Goal: Use online tool/utility: Utilize a website feature to perform a specific function

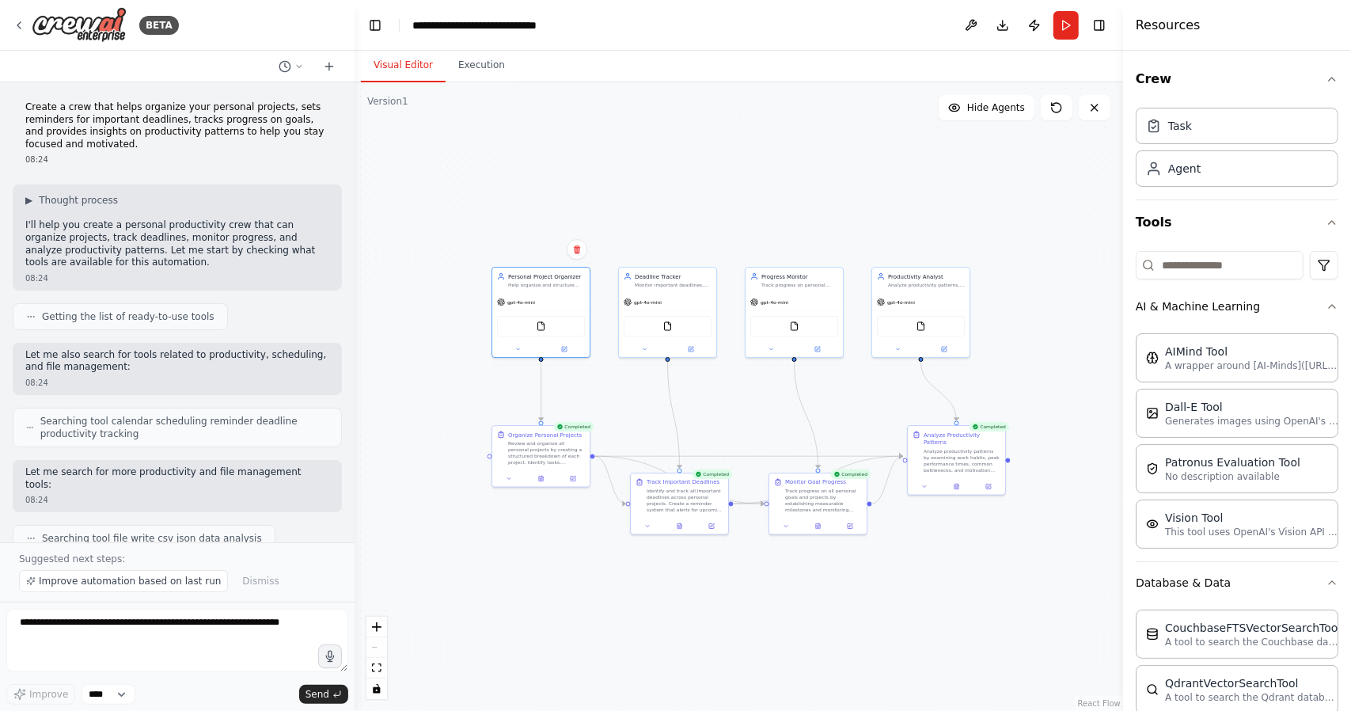
scroll to position [864, 0]
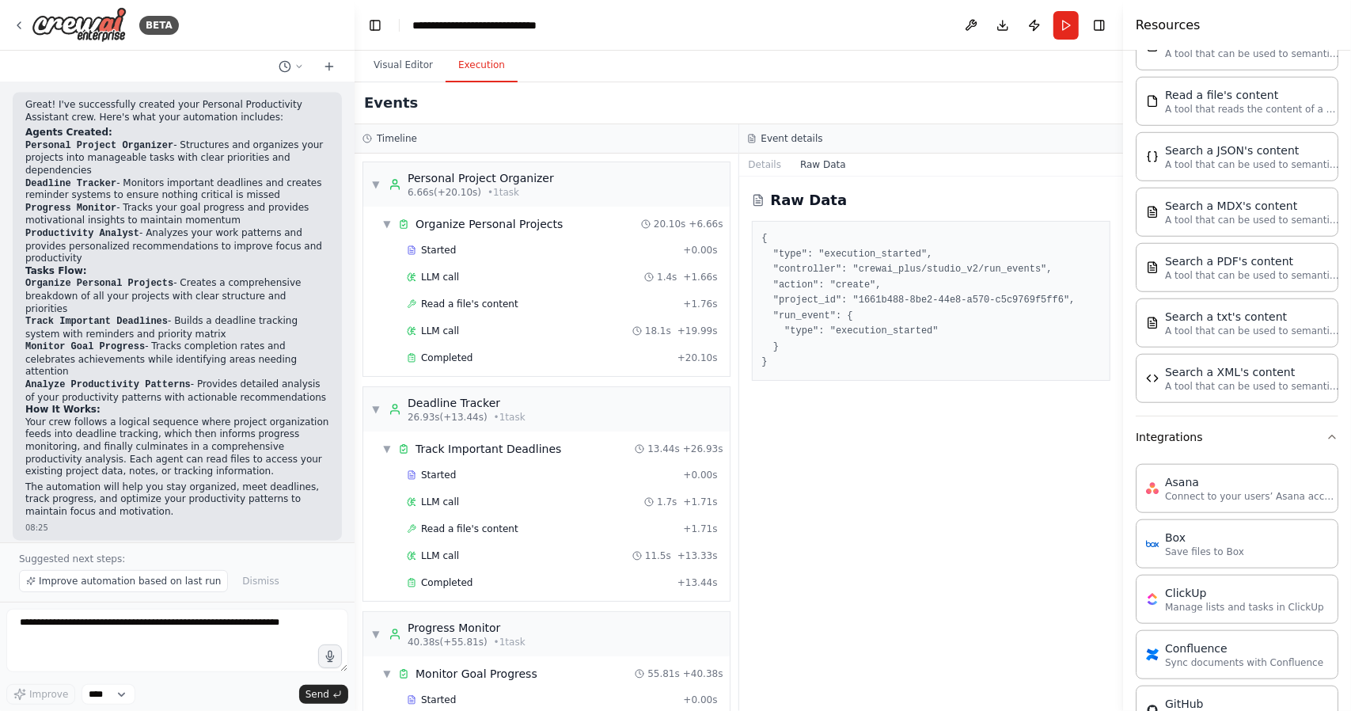
click at [501, 74] on button "Execution" at bounding box center [482, 65] width 72 height 33
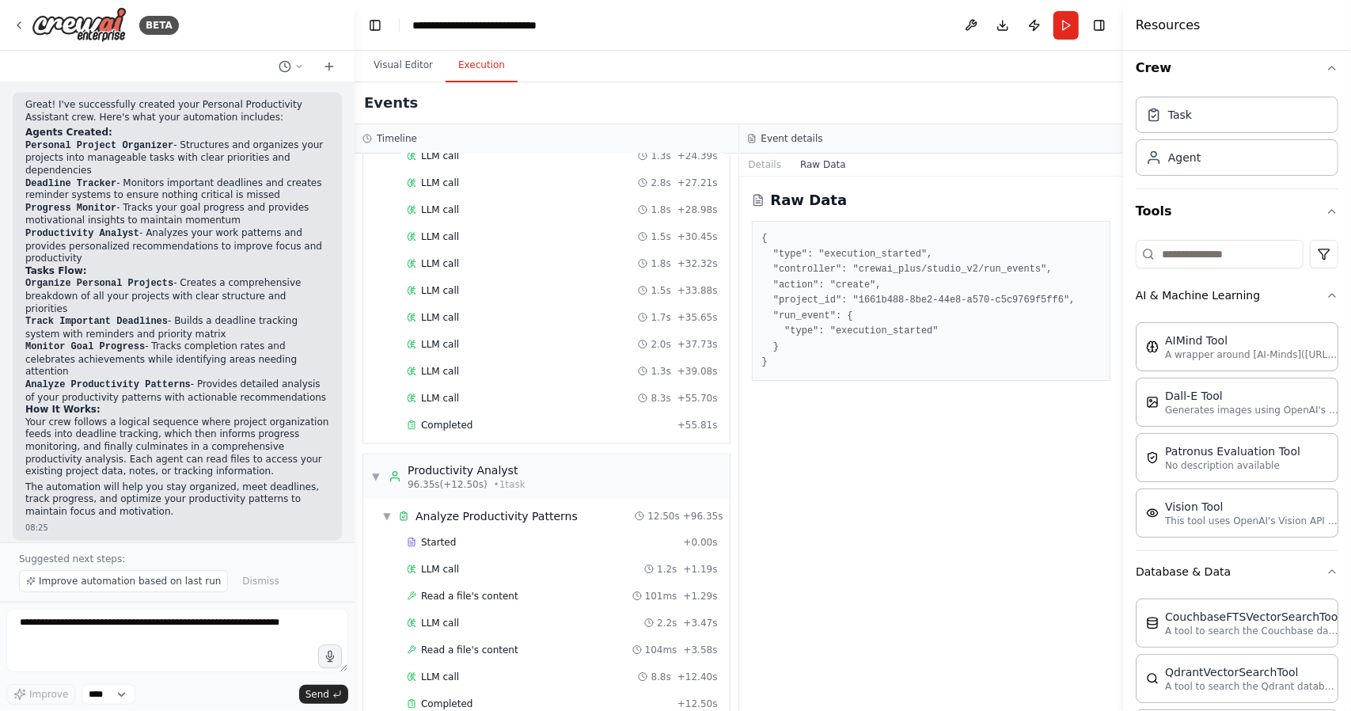
scroll to position [0, 0]
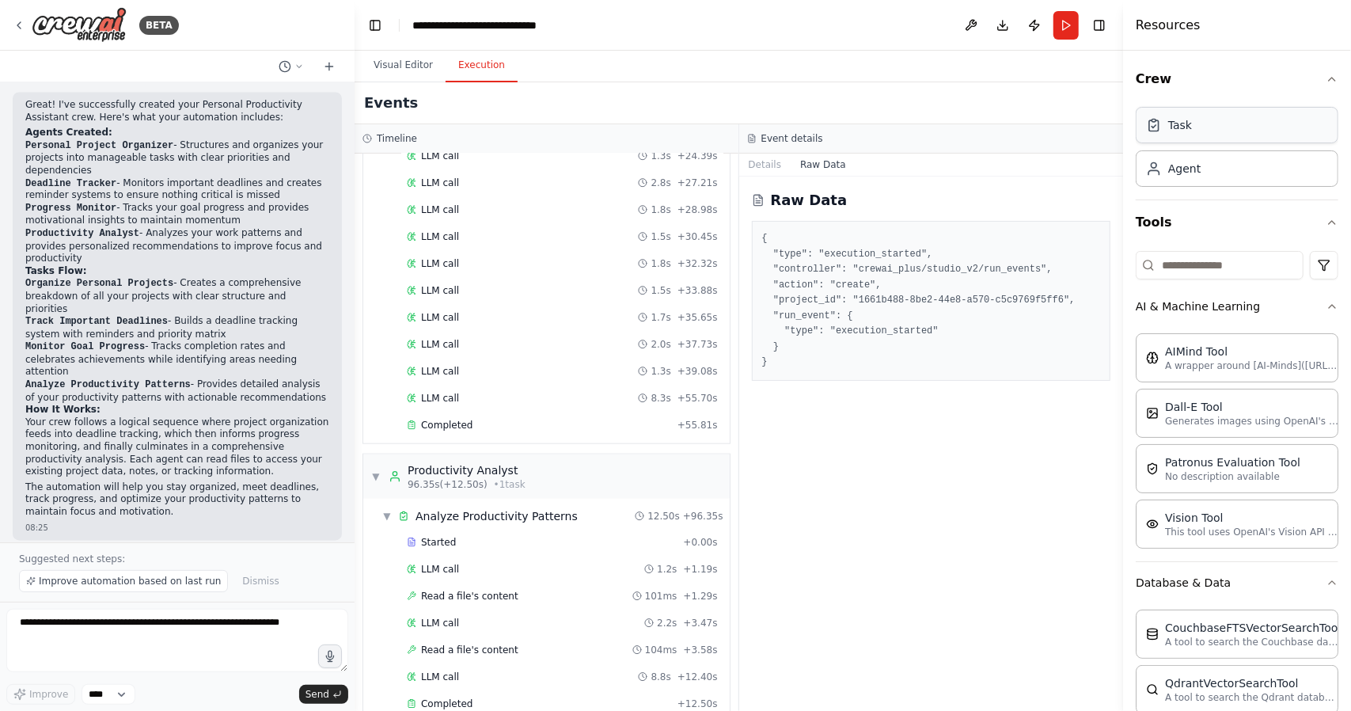
click at [1268, 124] on div "Task" at bounding box center [1237, 125] width 203 height 36
click at [1252, 129] on div "Task" at bounding box center [1237, 125] width 203 height 36
click at [1328, 219] on div "Crew Task Agent Tools AI & Machine Learning AIMind Tool A wrapper around [AI-Mi…" at bounding box center [1237, 381] width 228 height 660
click at [1326, 219] on icon "button" at bounding box center [1332, 222] width 13 height 13
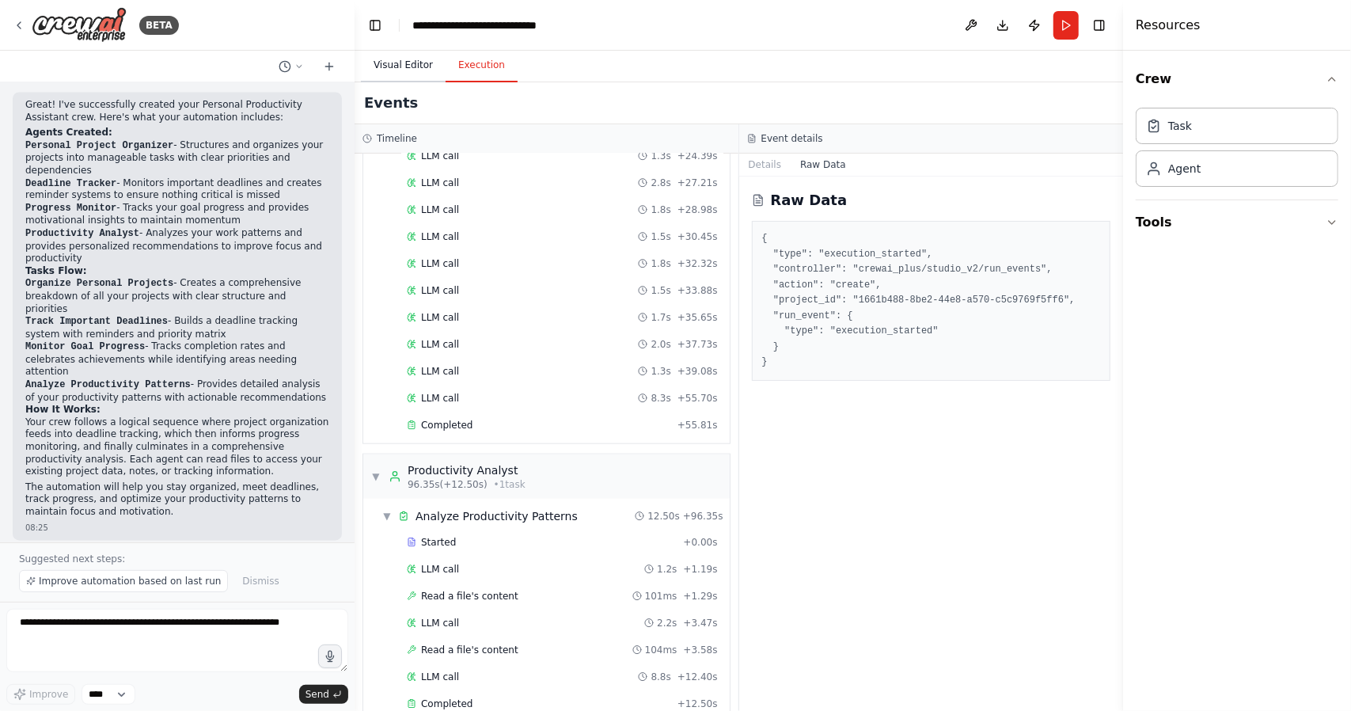
click at [392, 62] on button "Visual Editor" at bounding box center [403, 65] width 85 height 33
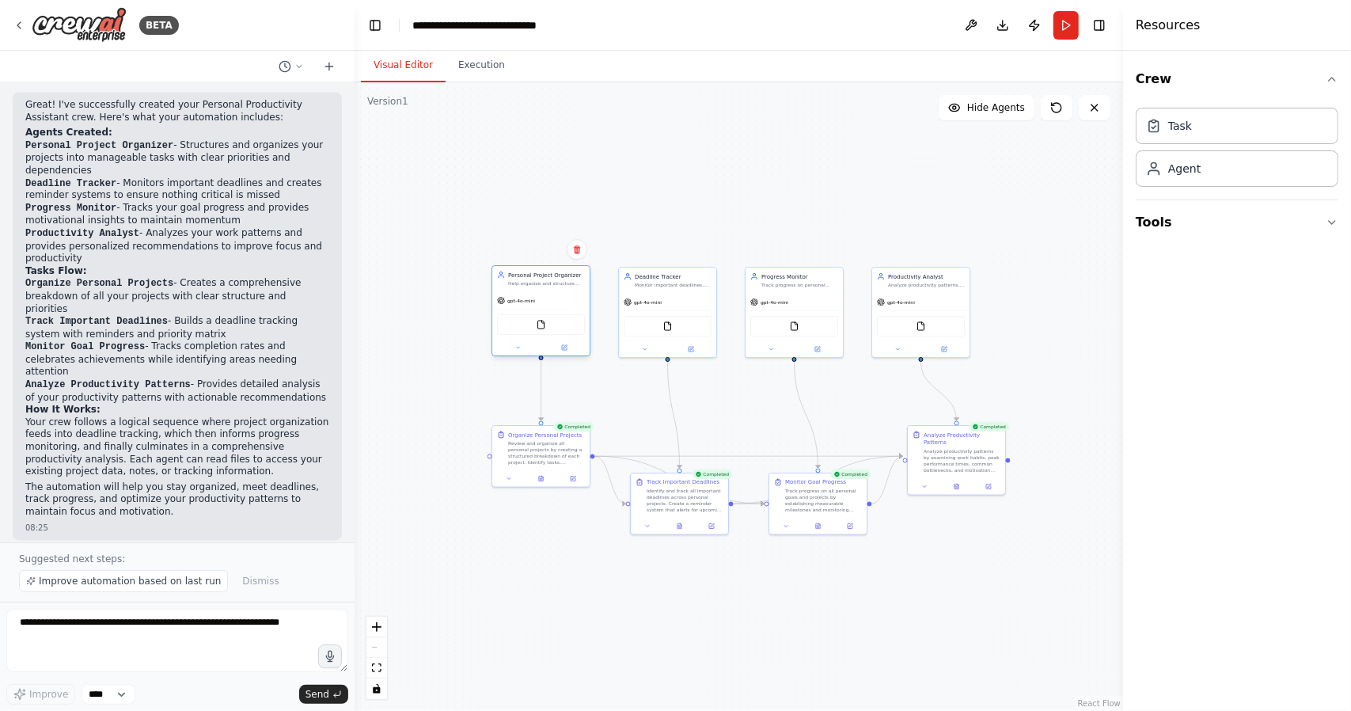
click at [548, 327] on div "FileReadTool" at bounding box center [541, 324] width 88 height 21
click at [557, 329] on div "FileReadTool" at bounding box center [541, 324] width 88 height 21
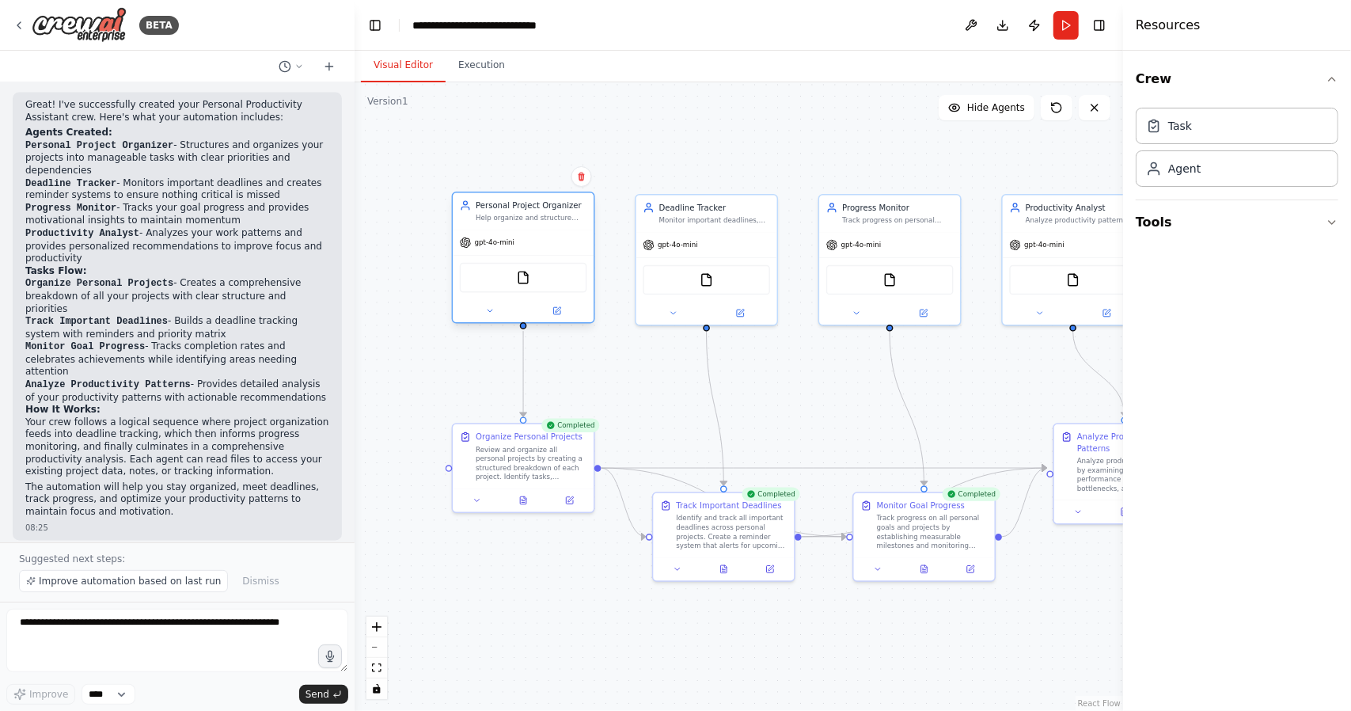
click at [513, 279] on div "FileReadTool" at bounding box center [523, 278] width 127 height 30
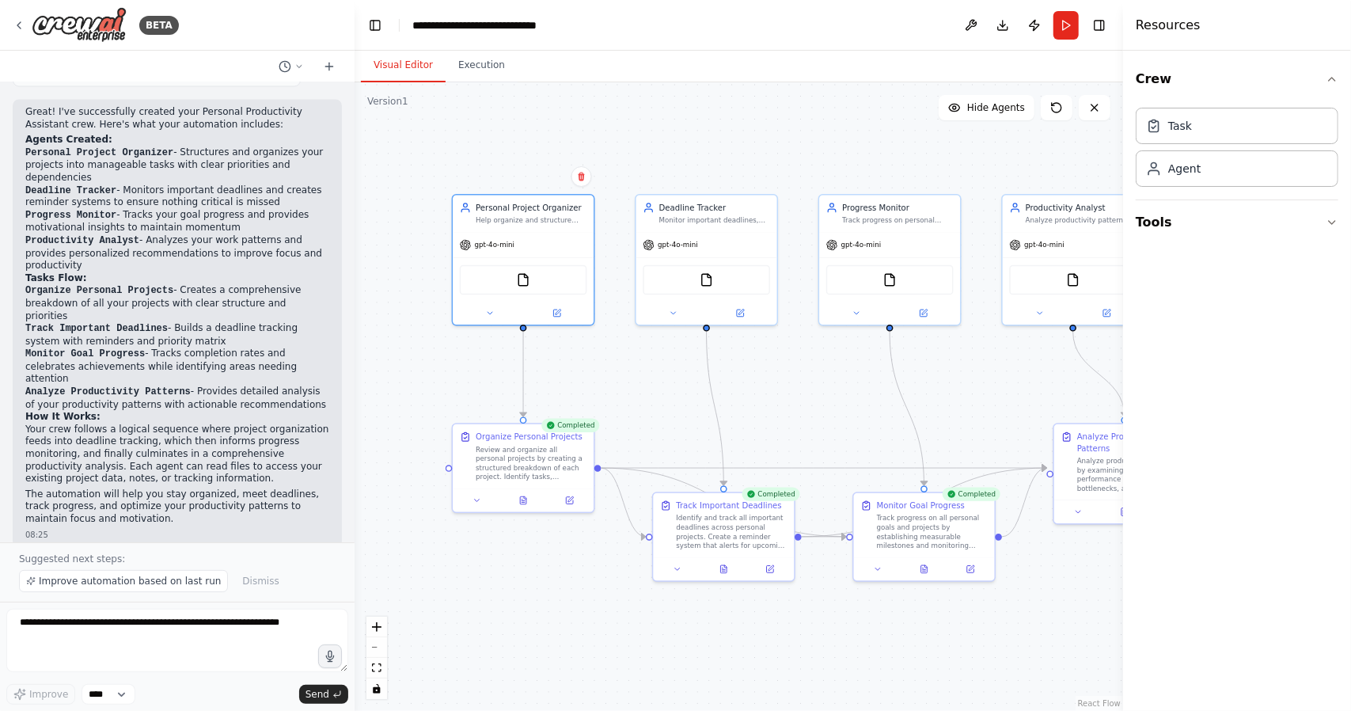
scroll to position [1914, 0]
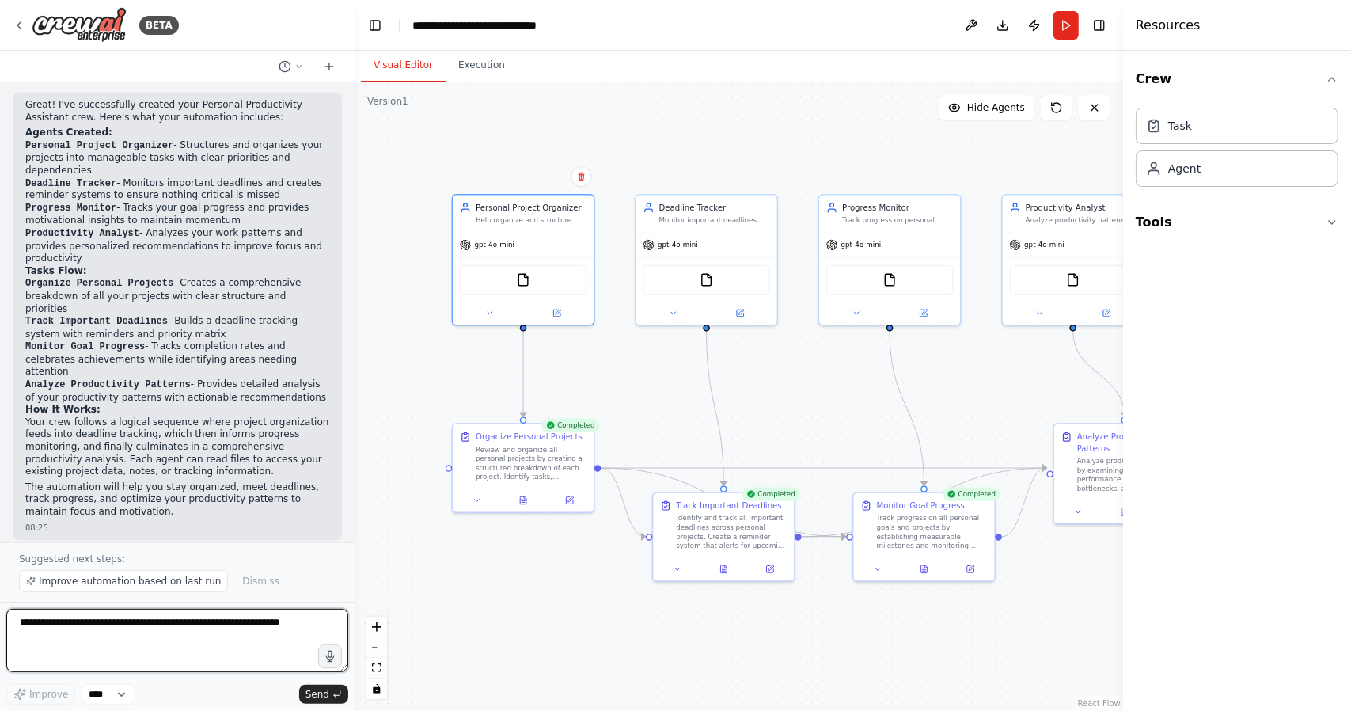
click at [184, 634] on textarea at bounding box center [177, 640] width 342 height 63
type textarea "**********"
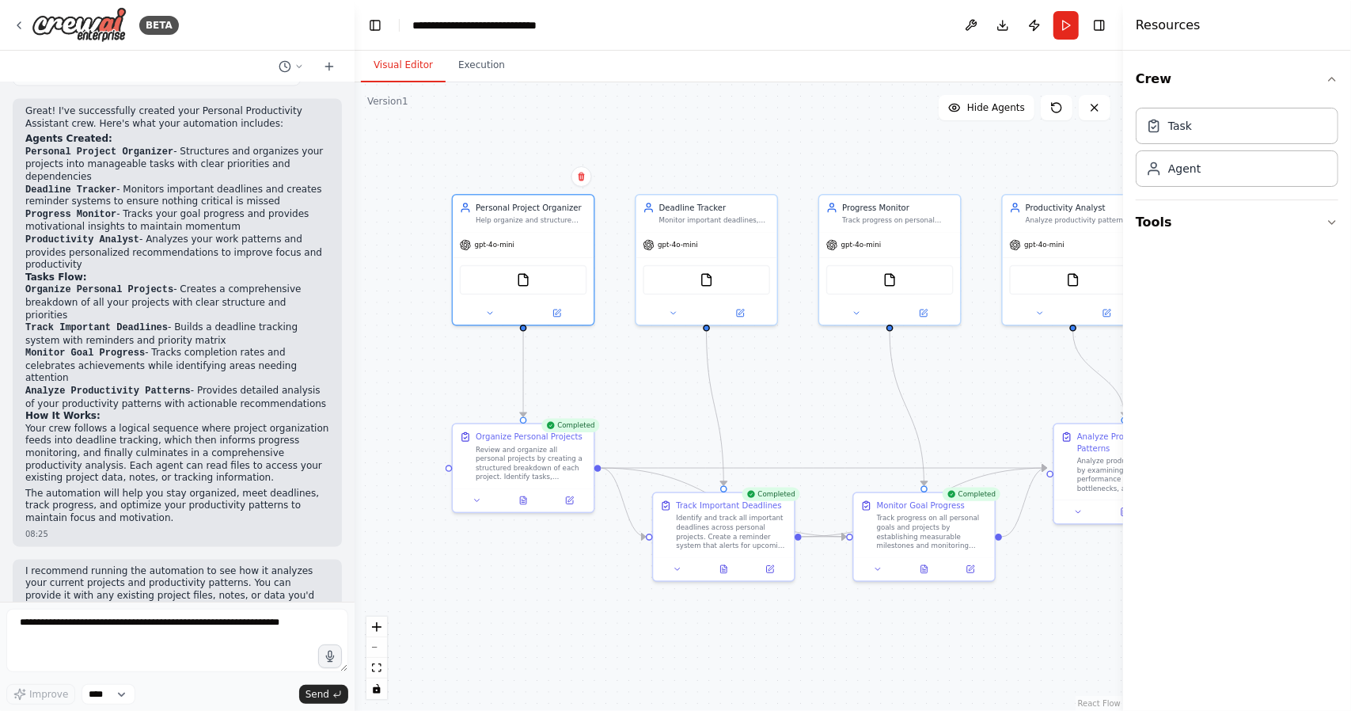
scroll to position [1949, 0]
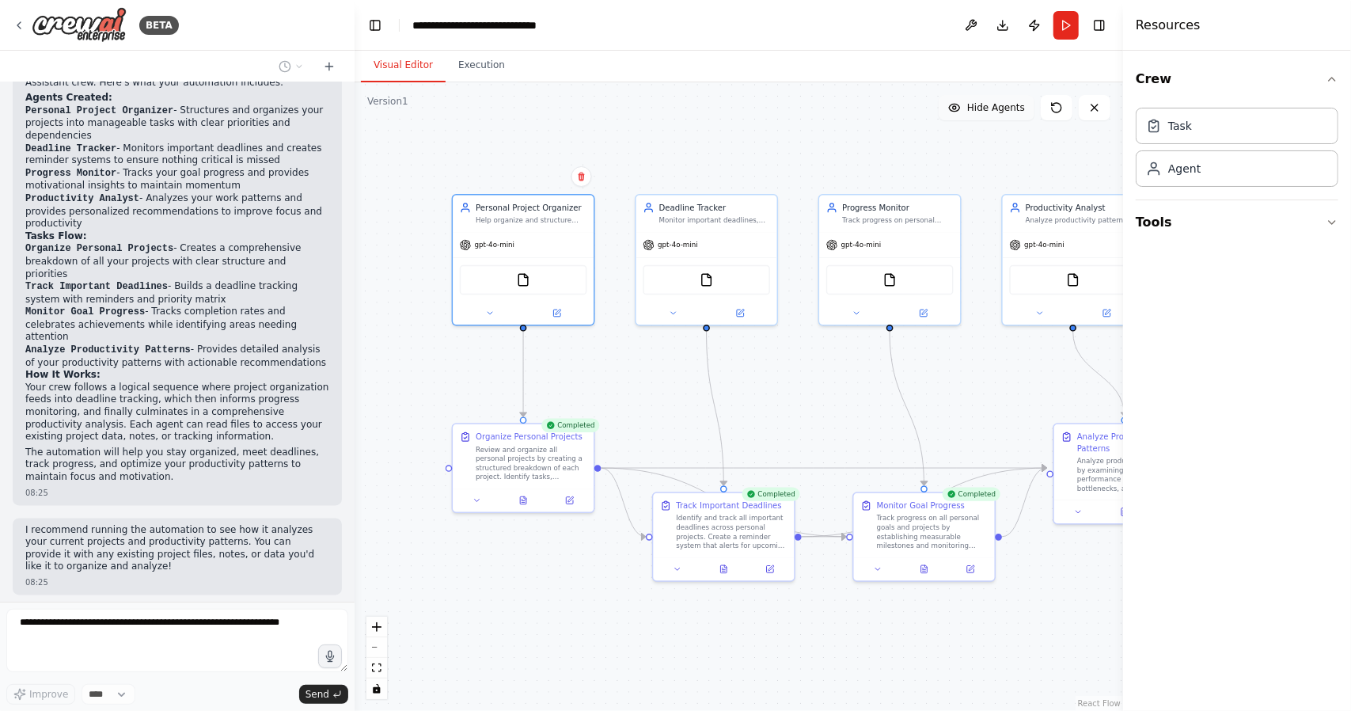
click at [990, 109] on span "Hide Agents" at bounding box center [996, 107] width 58 height 13
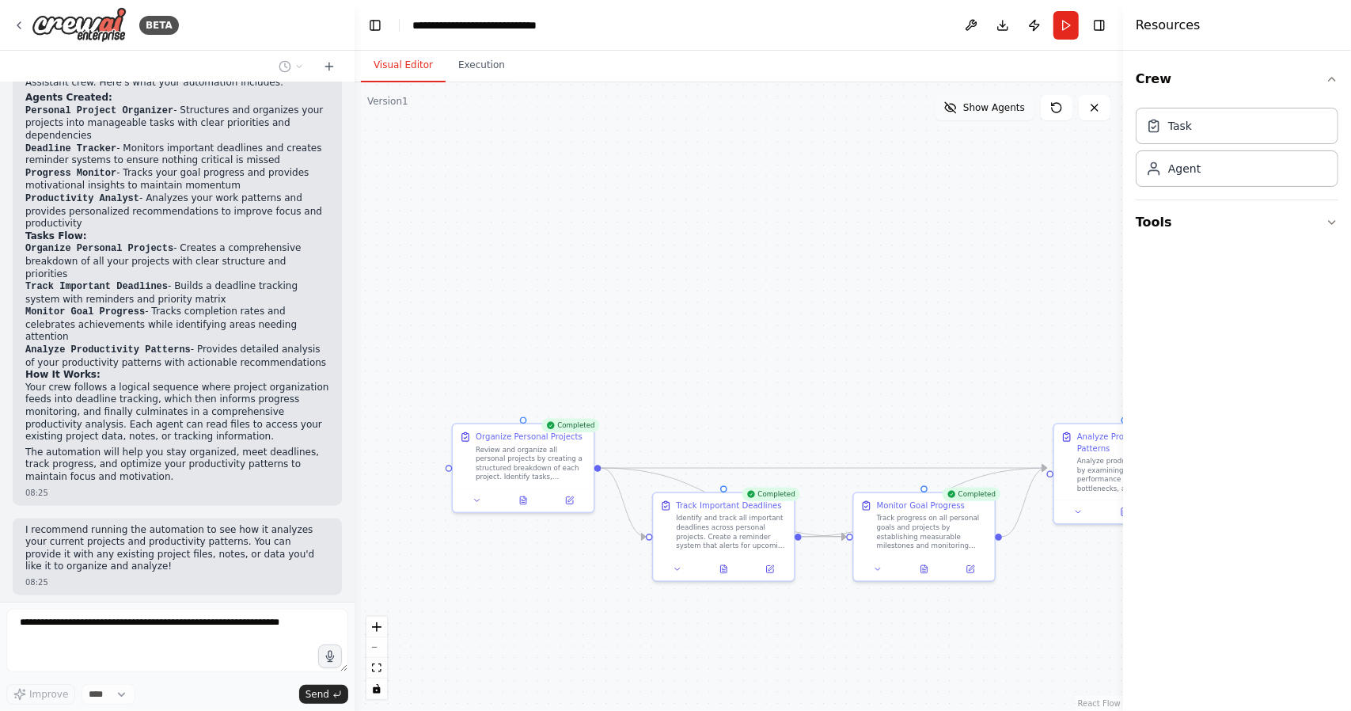
click at [990, 109] on span "Show Agents" at bounding box center [994, 107] width 62 height 13
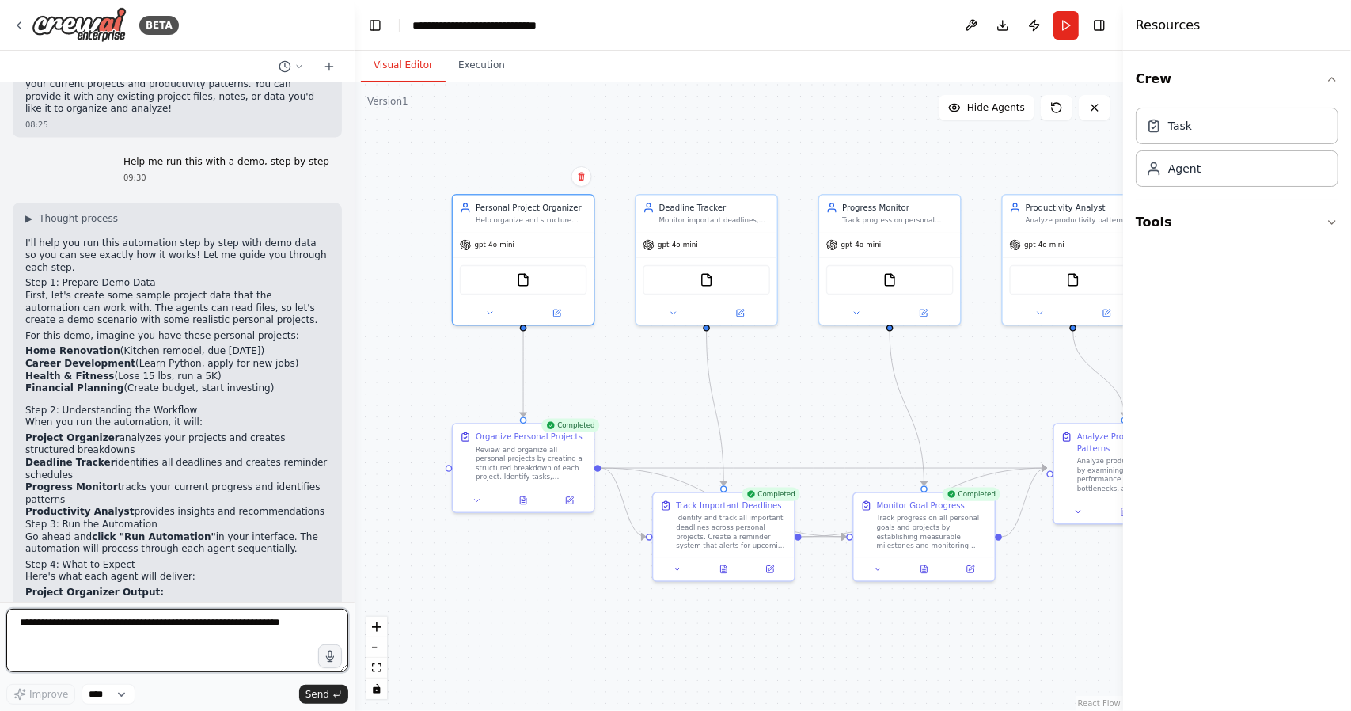
scroll to position [2372, 0]
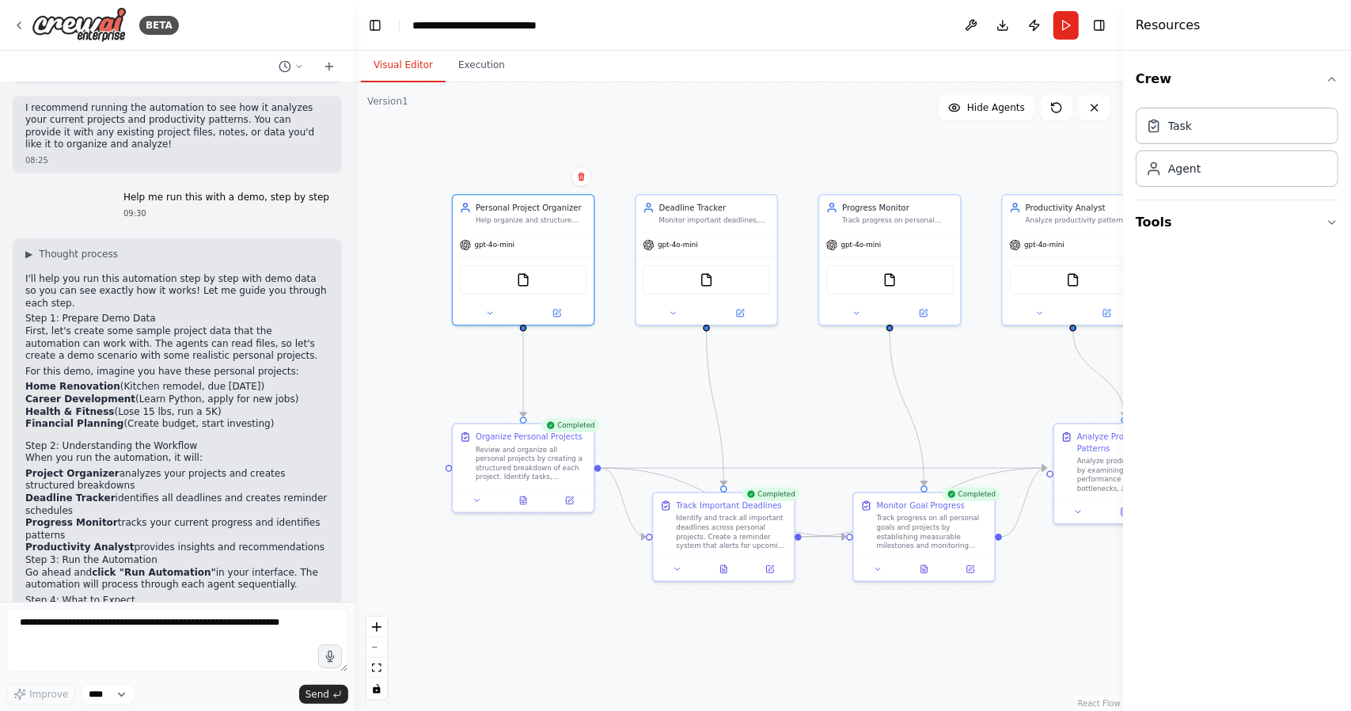
drag, startPoint x: 243, startPoint y: 314, endPoint x: 17, endPoint y: 272, distance: 230.3
click at [17, 272] on div "▶ Thought process I'll help you run this automation step by step with demo data…" at bounding box center [177, 634] width 329 height 792
click at [142, 492] on li "Deadline Tracker identifies all deadlines and creates reminder schedules" at bounding box center [177, 504] width 304 height 25
click at [166, 628] on textarea at bounding box center [177, 640] width 342 height 63
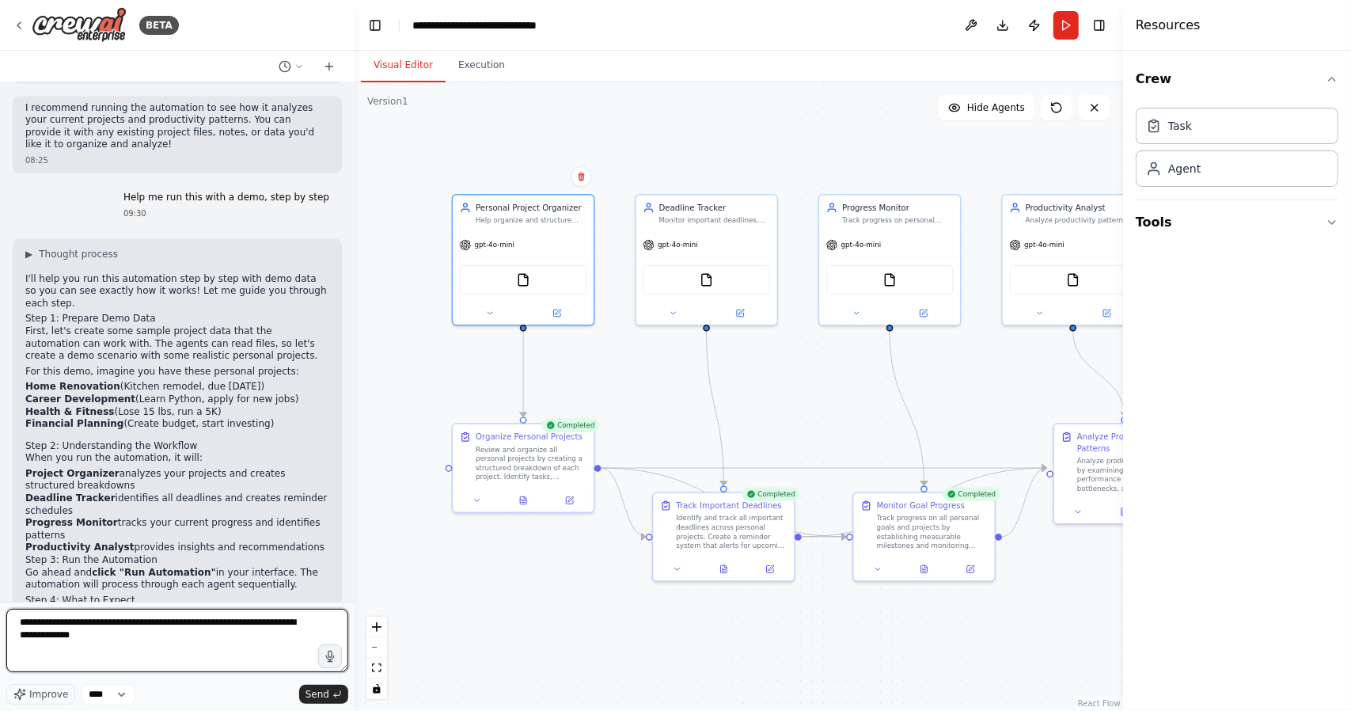
type textarea "**********"
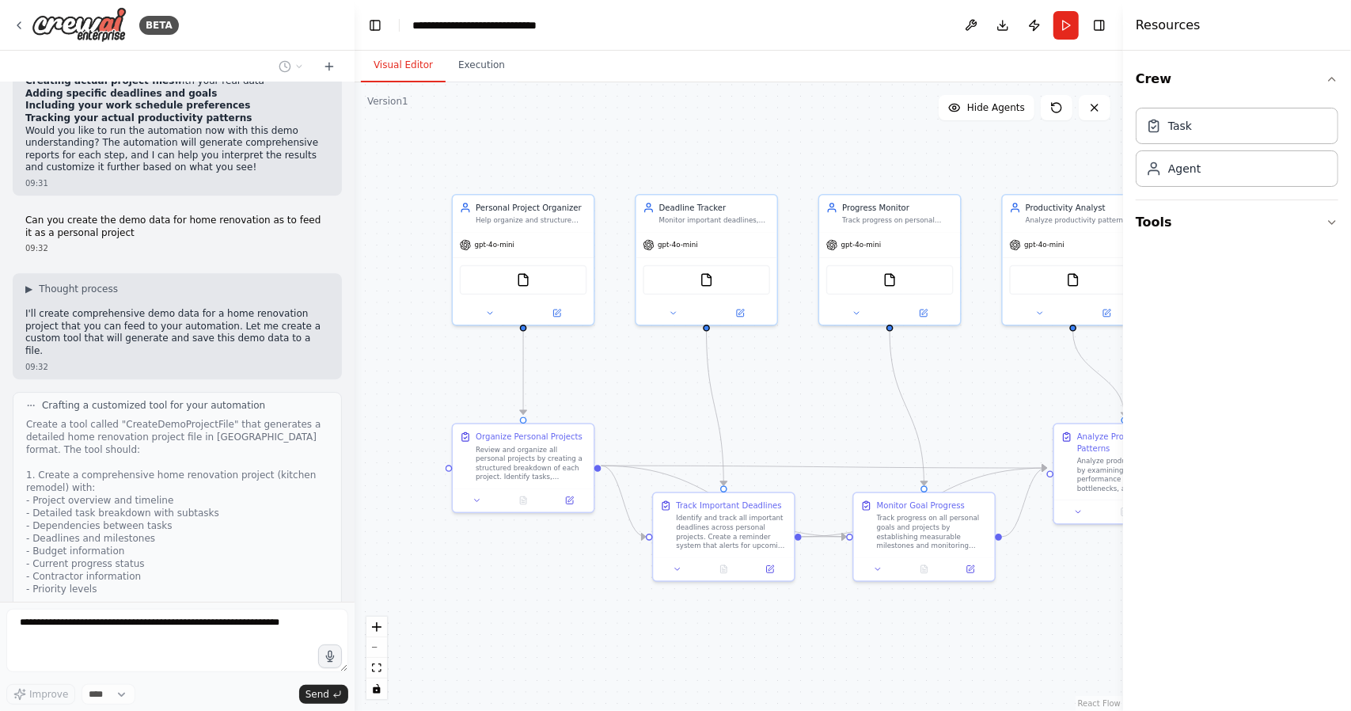
scroll to position [3313, 0]
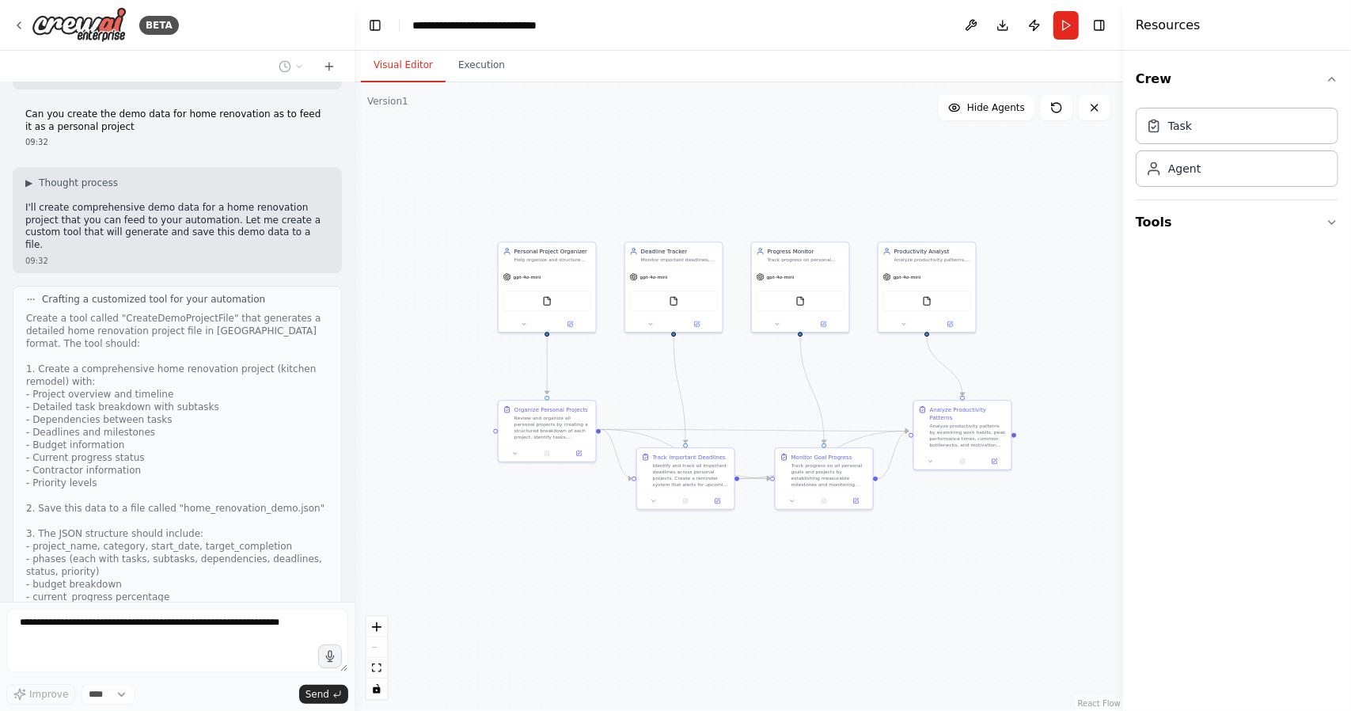
drag, startPoint x: 839, startPoint y: 435, endPoint x: 772, endPoint y: 387, distance: 82.4
click at [772, 387] on div ".deletable-edge-delete-btn { width: 20px; height: 20px; border: 0px solid #ffff…" at bounding box center [739, 396] width 769 height 629
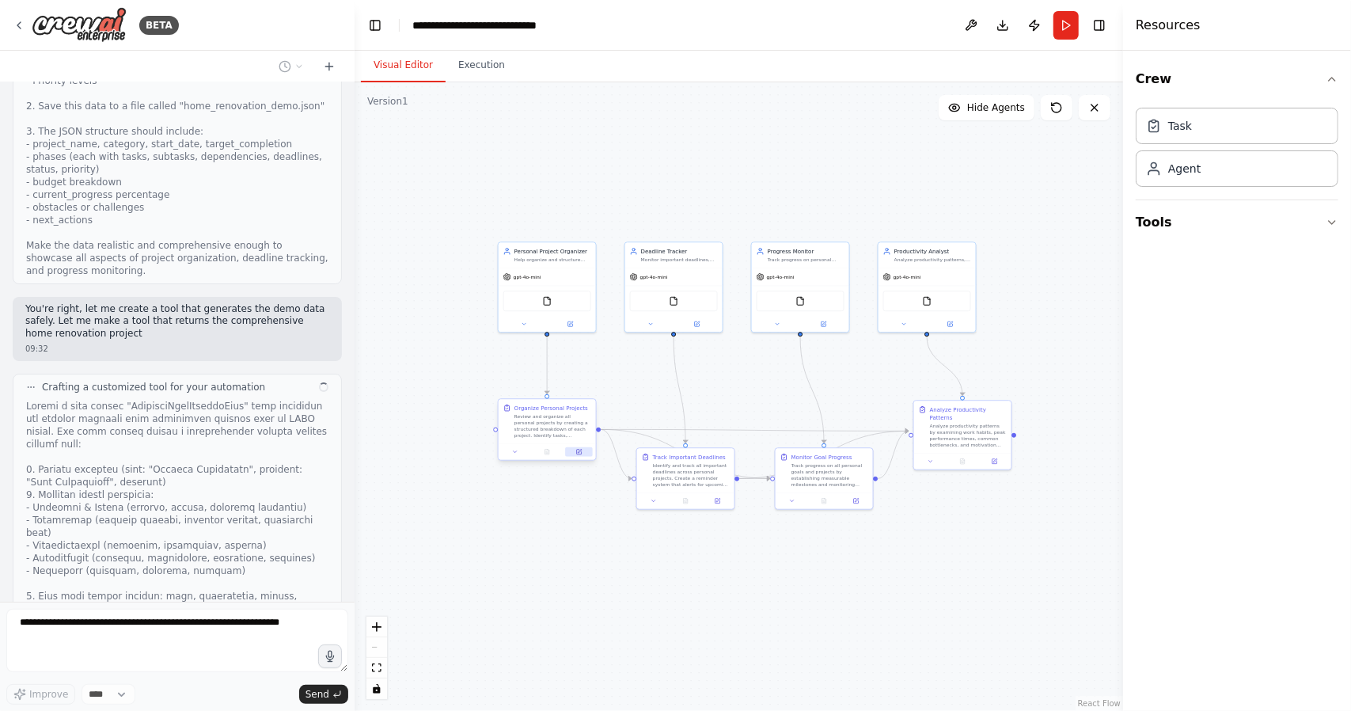
scroll to position [3727, 0]
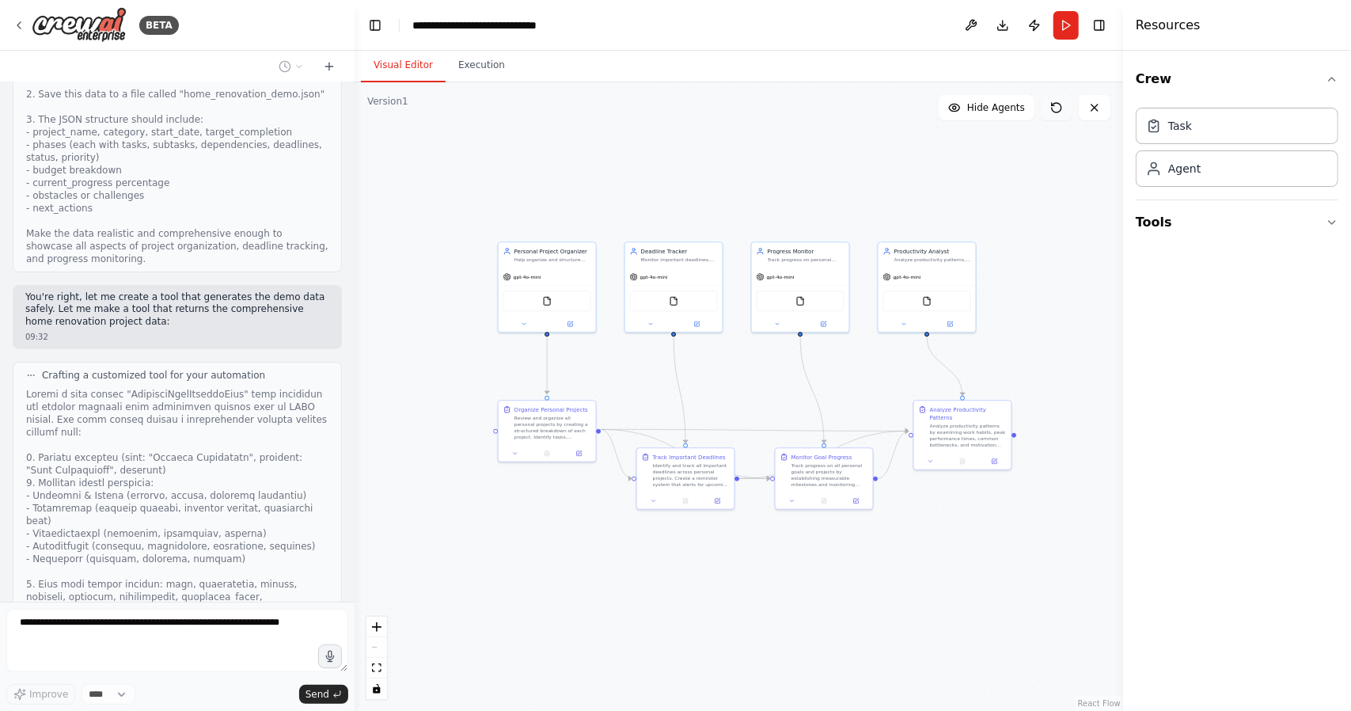
click at [1063, 107] on button at bounding box center [1057, 107] width 32 height 25
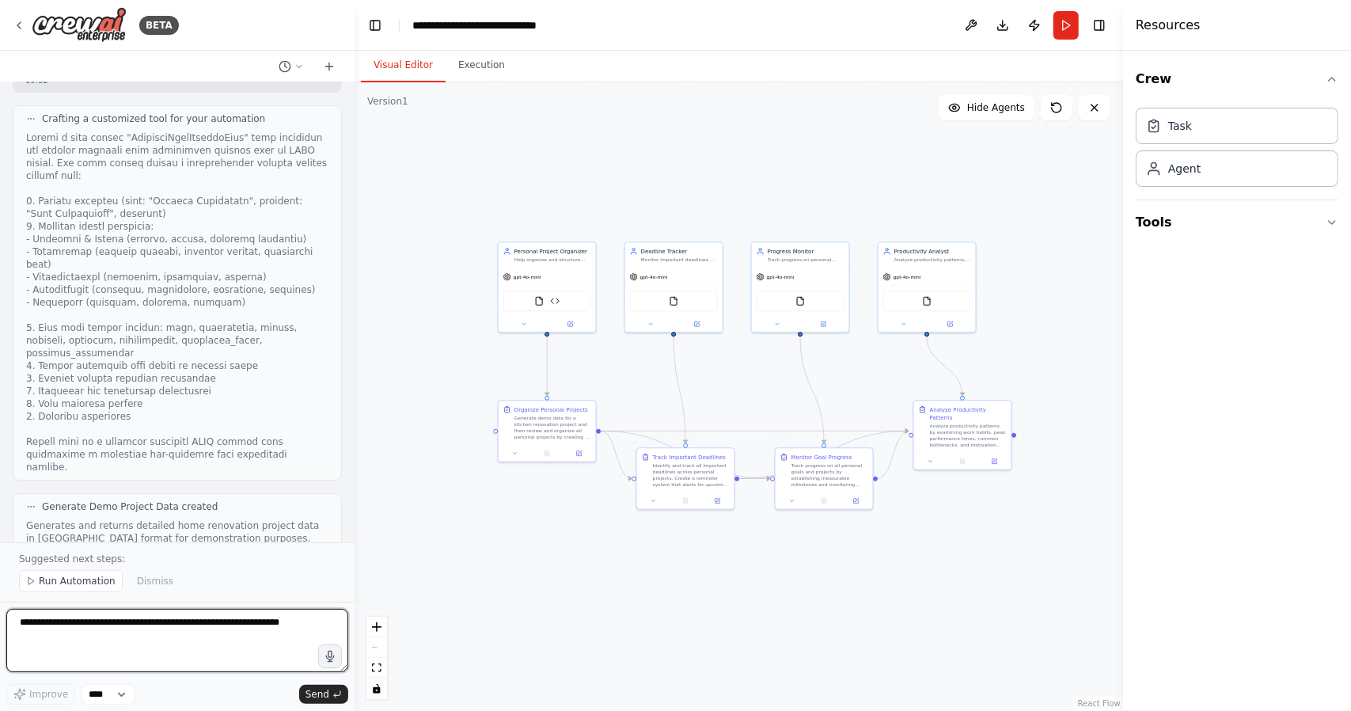
scroll to position [3973, 0]
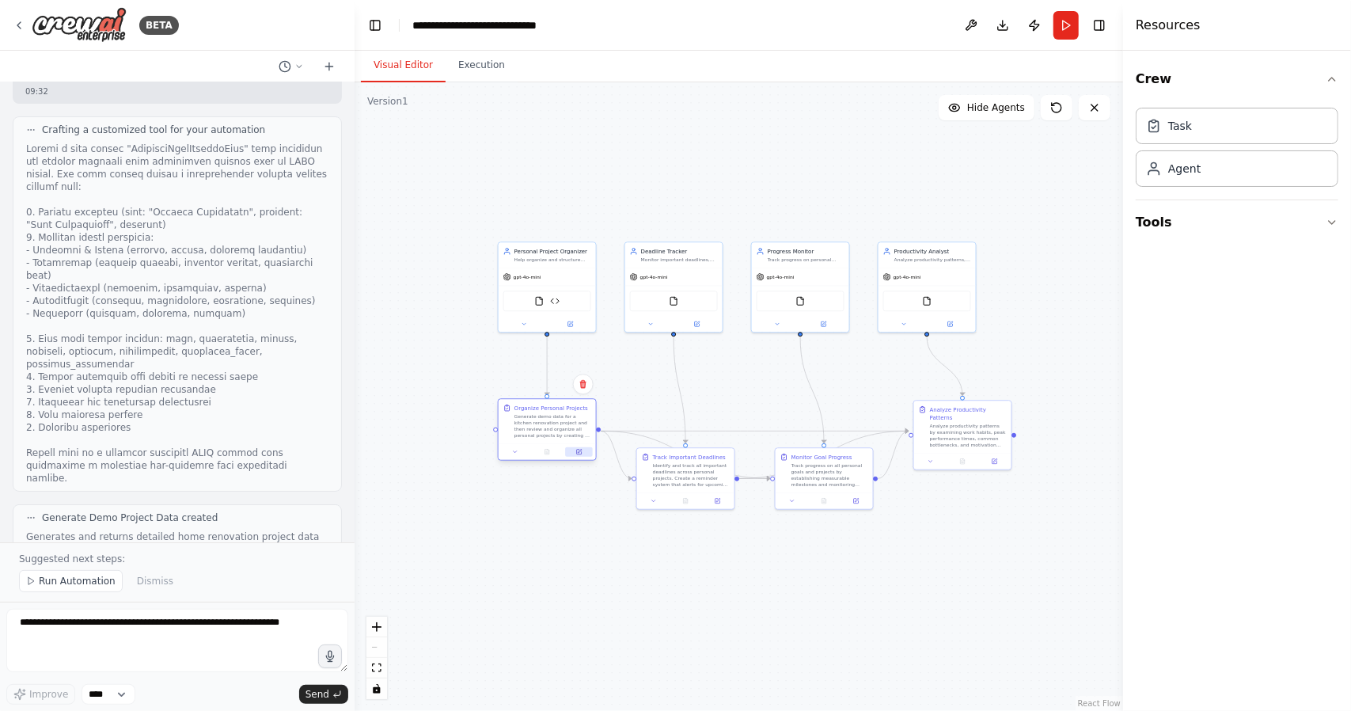
click at [581, 455] on button at bounding box center [578, 451] width 27 height 9
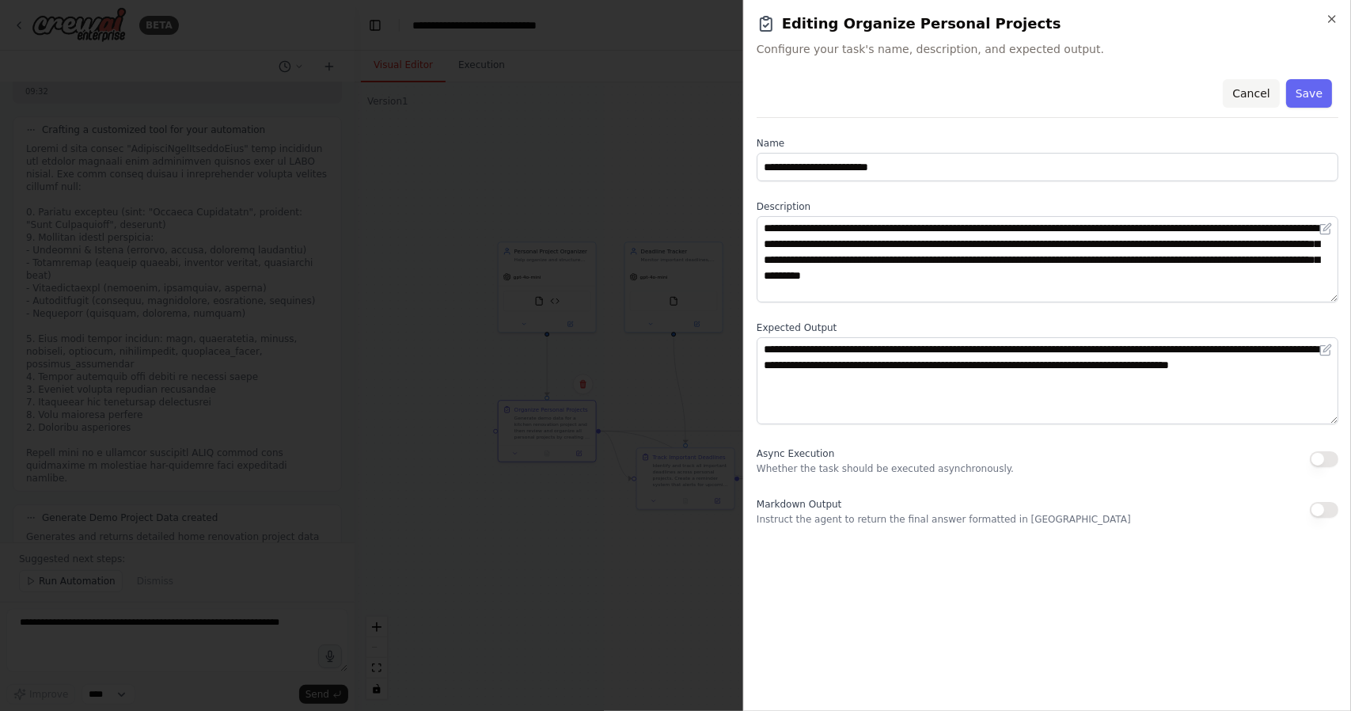
click at [1259, 101] on button "Cancel" at bounding box center [1251, 93] width 56 height 28
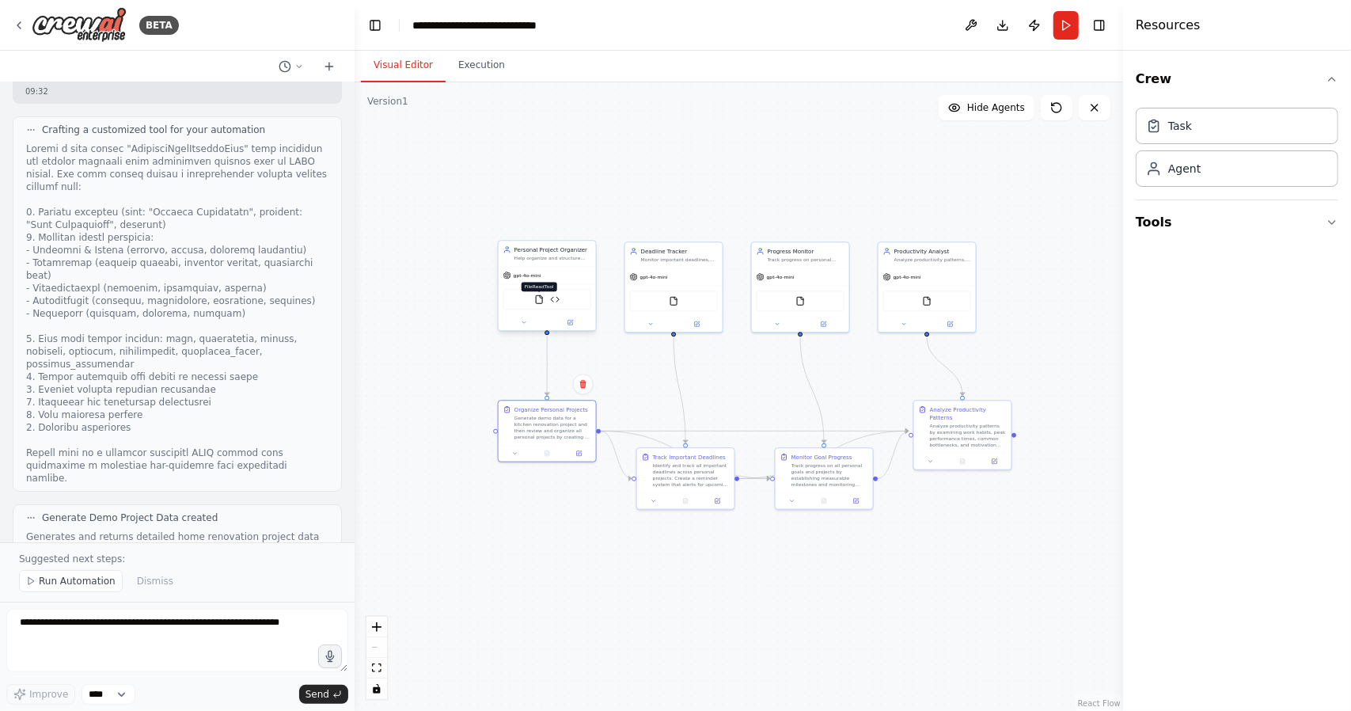
click at [538, 301] on img at bounding box center [538, 298] width 9 height 9
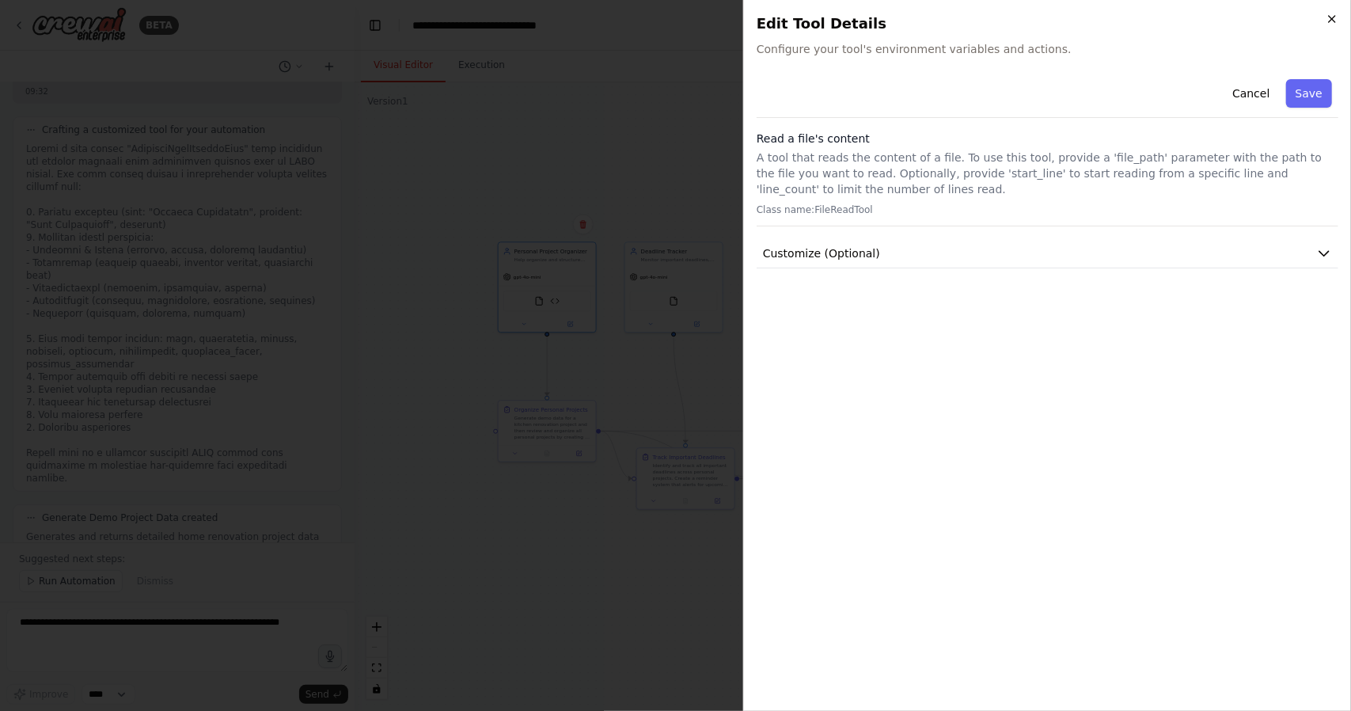
click at [1335, 23] on icon "button" at bounding box center [1332, 19] width 13 height 13
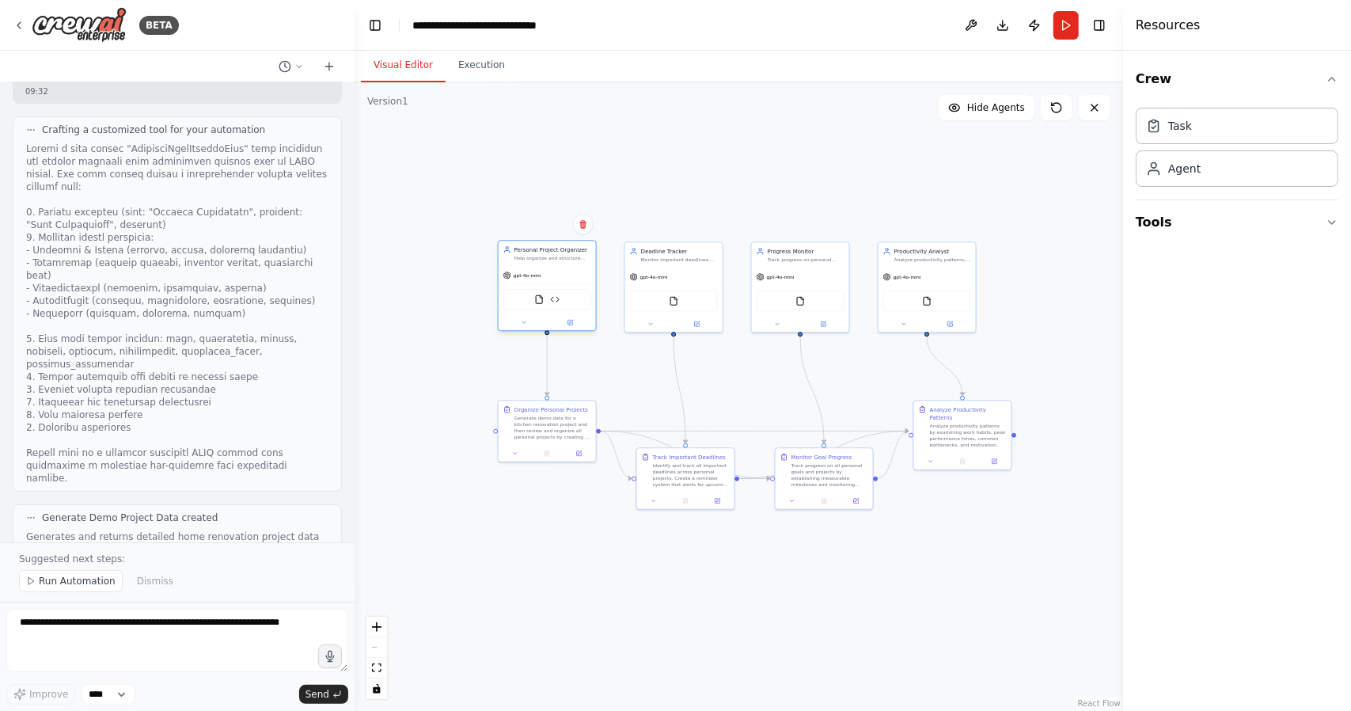
click at [557, 305] on div "FileReadTool Generate Demo Project Data" at bounding box center [547, 299] width 88 height 21
click at [572, 325] on icon at bounding box center [571, 322] width 6 height 6
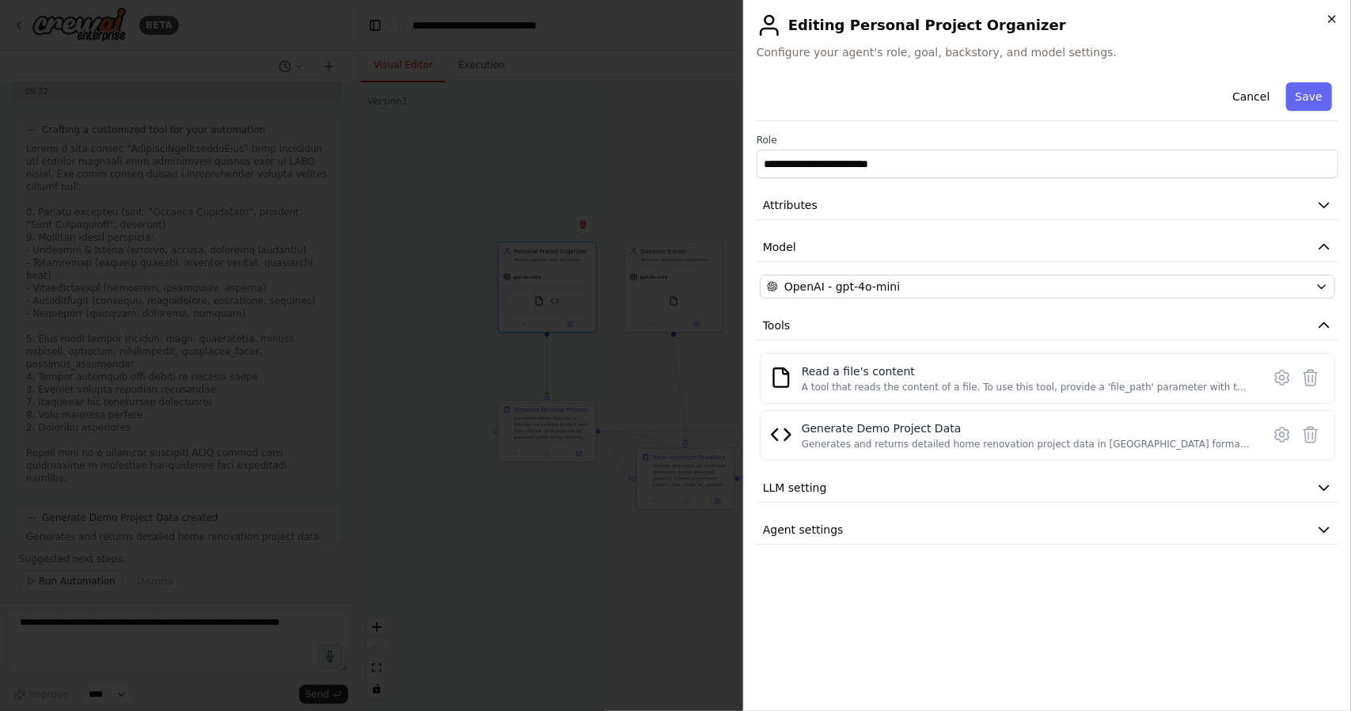
click at [1333, 25] on icon "button" at bounding box center [1332, 19] width 13 height 13
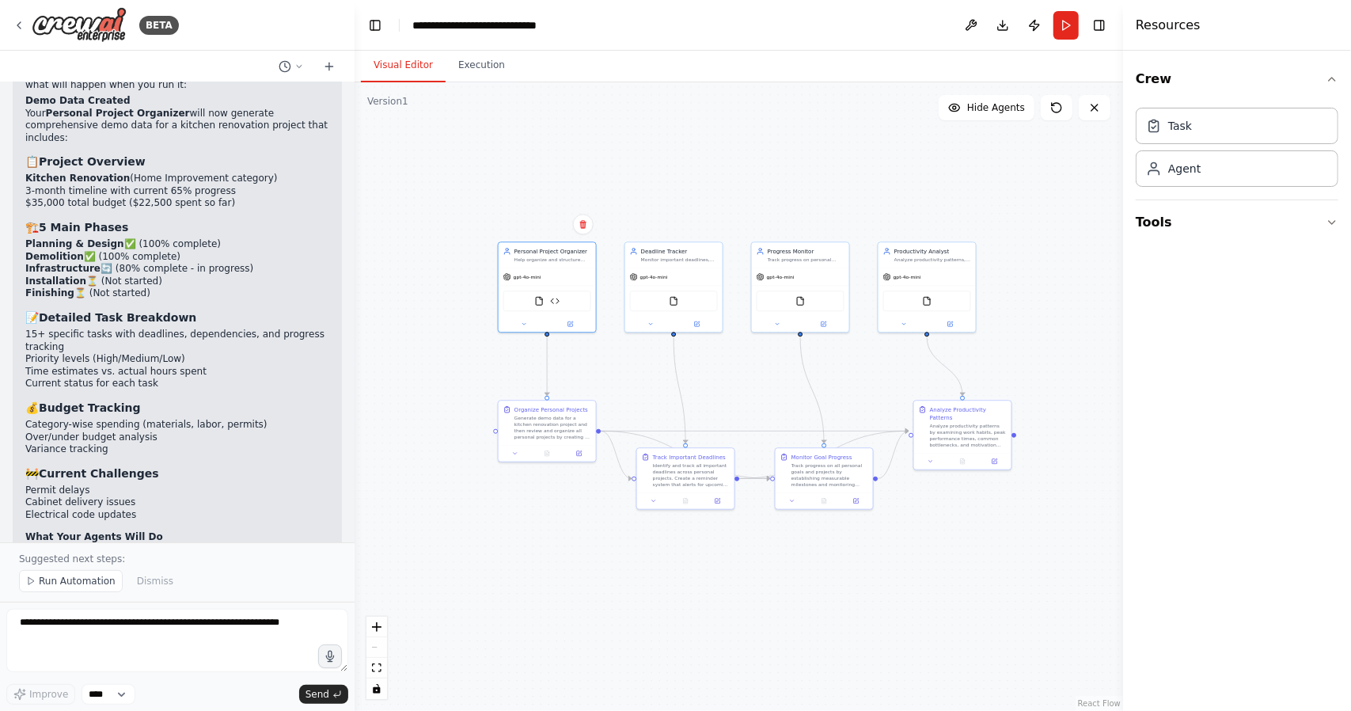
scroll to position [5029, 0]
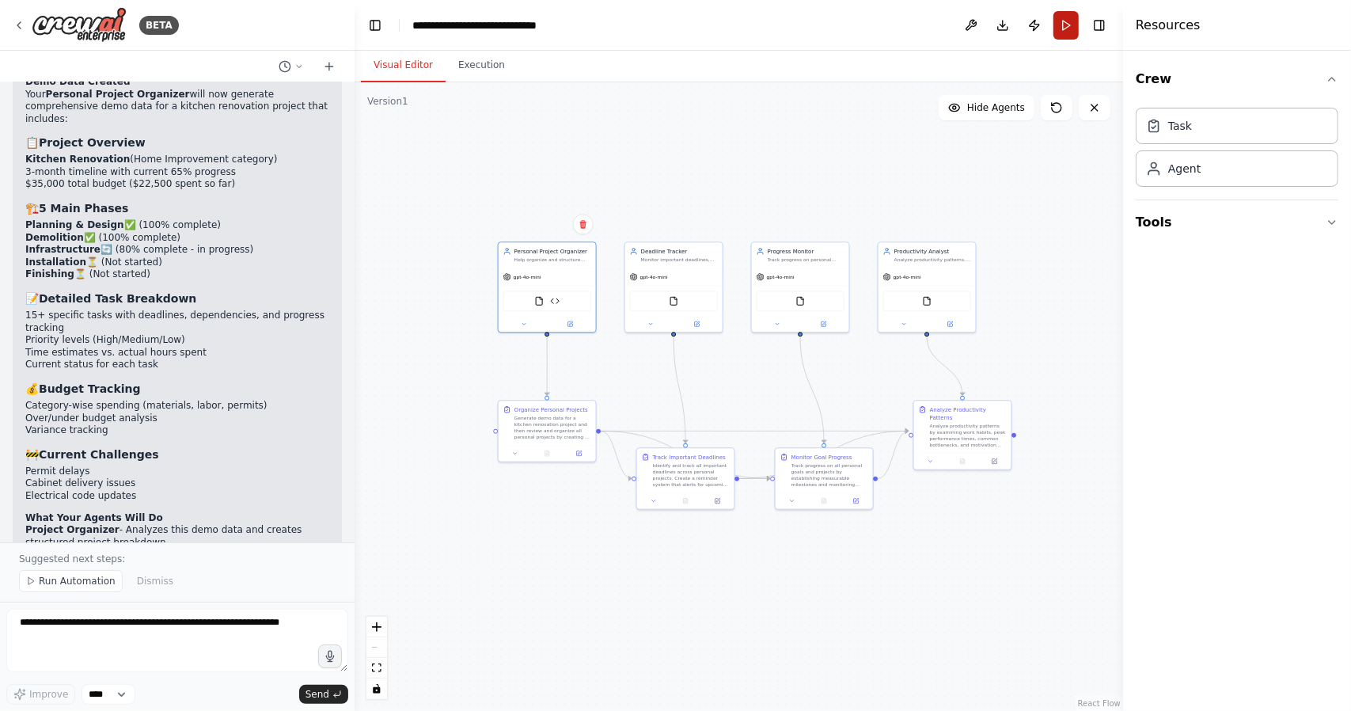
click at [1063, 30] on button "Run" at bounding box center [1066, 25] width 25 height 28
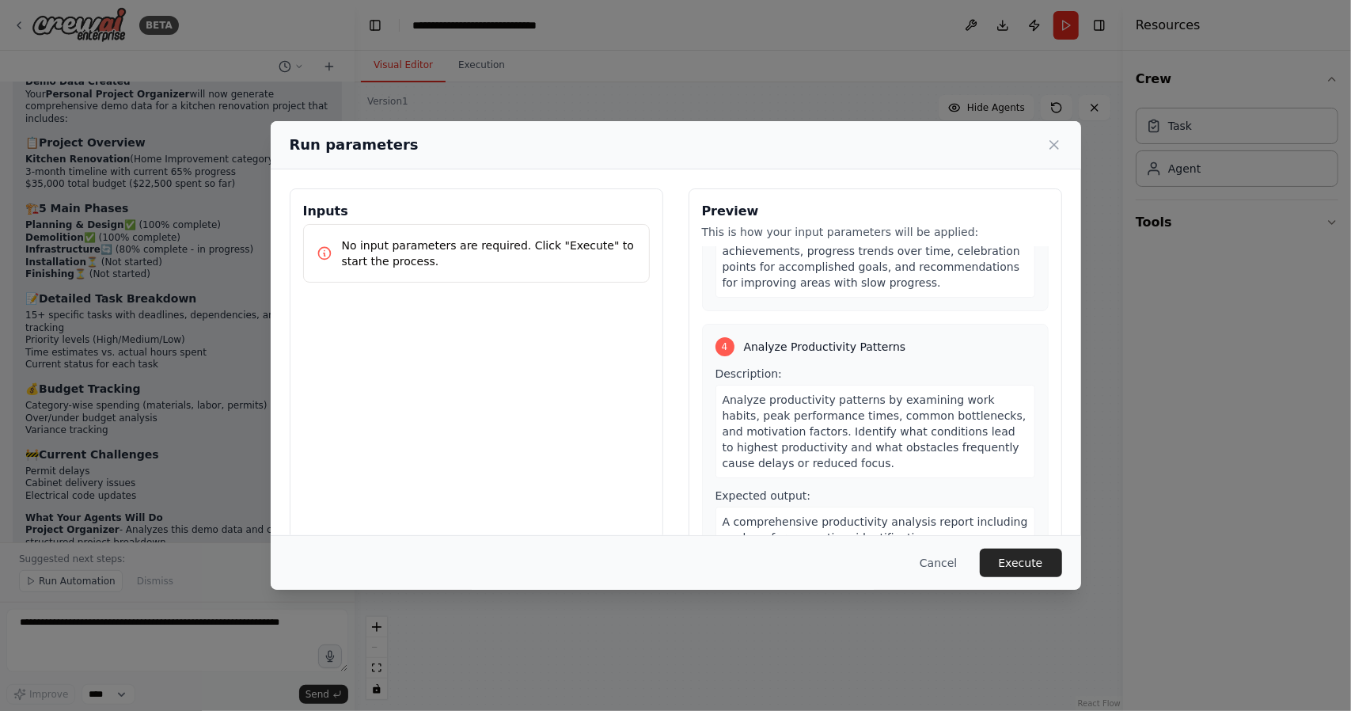
scroll to position [934, 0]
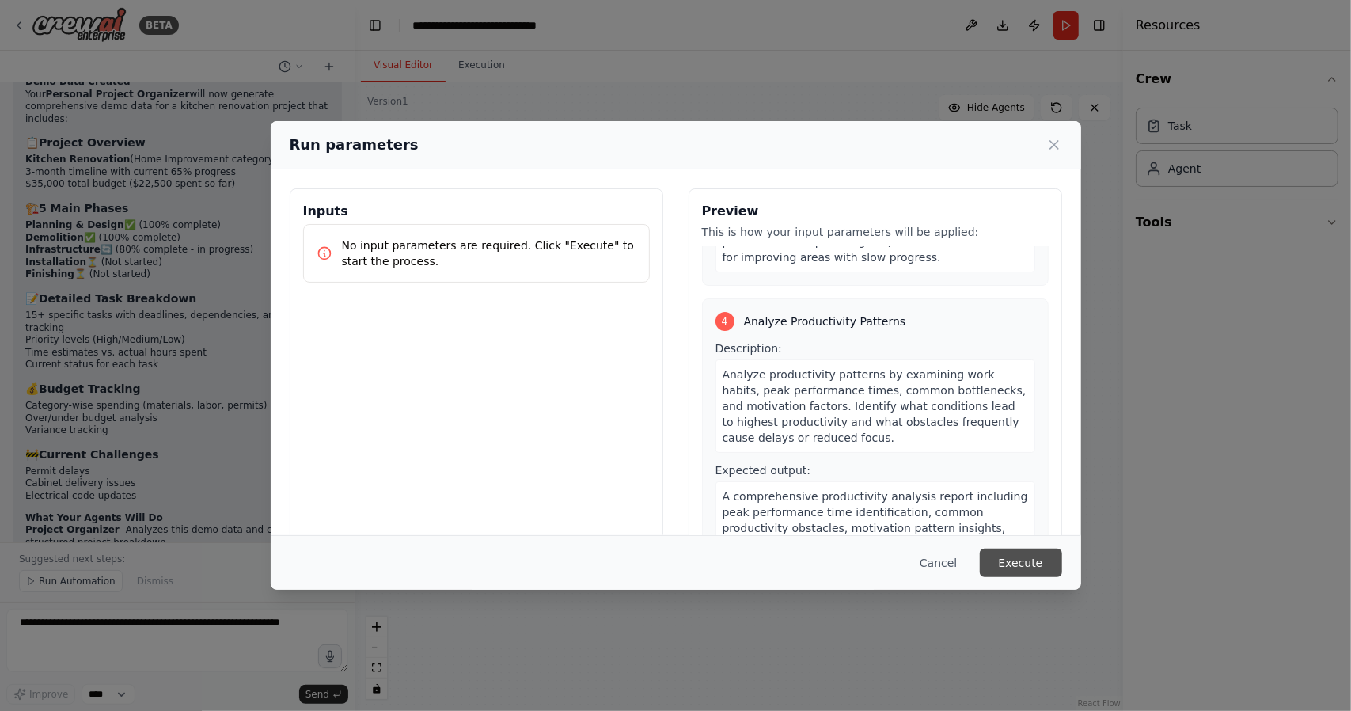
click at [1015, 561] on button "Execute" at bounding box center [1021, 563] width 82 height 28
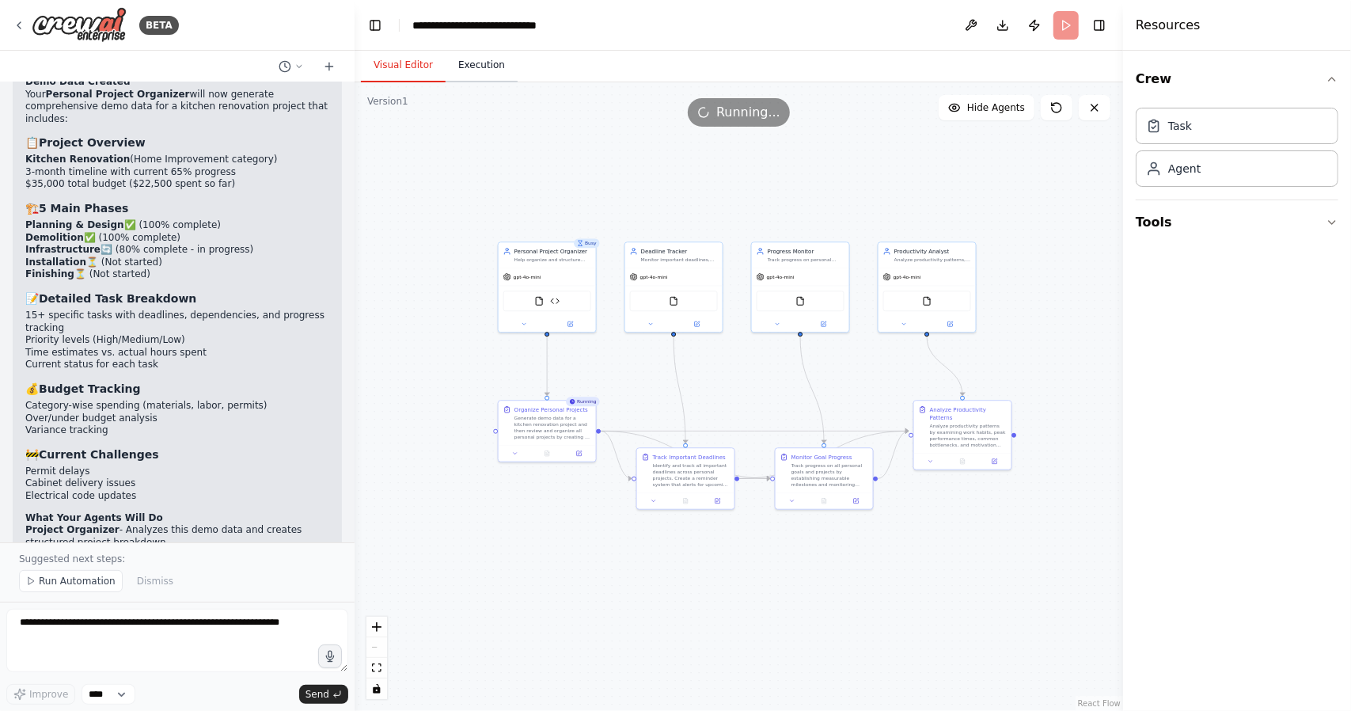
click at [481, 64] on button "Execution" at bounding box center [482, 65] width 72 height 33
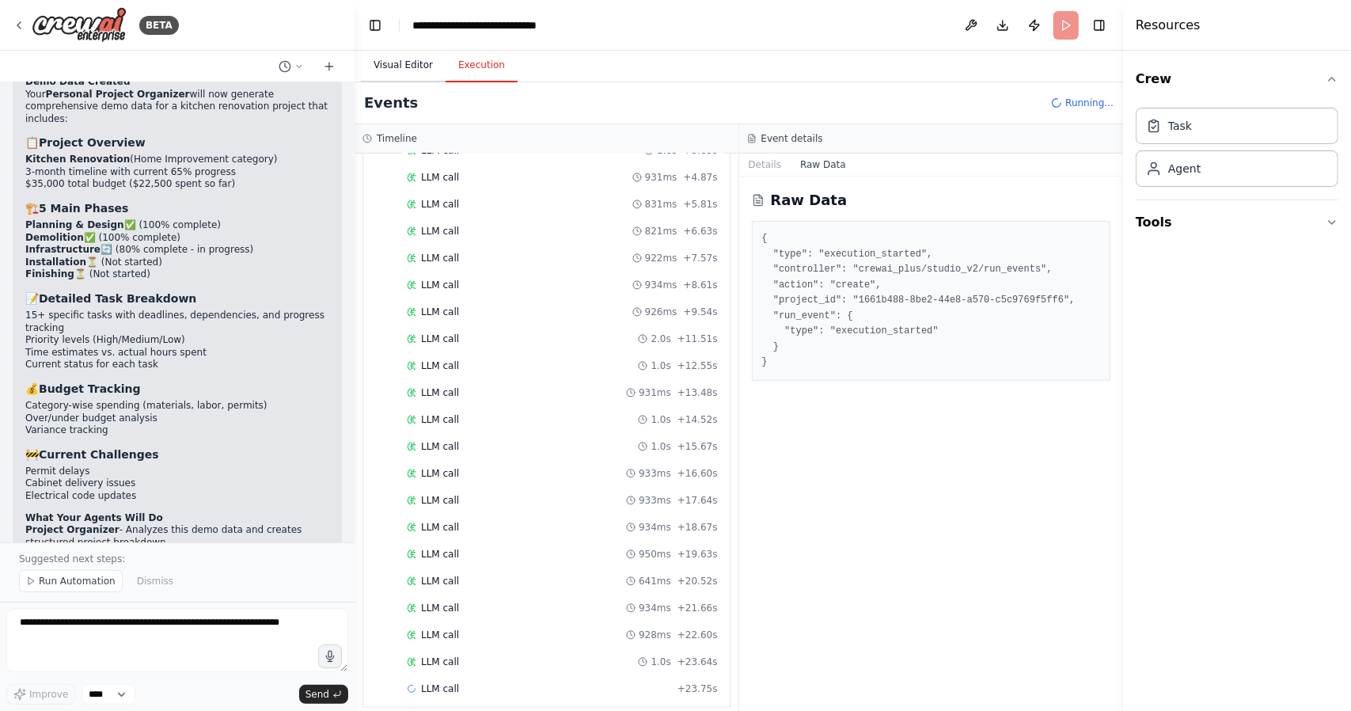
scroll to position [234, 0]
click at [406, 75] on button "Visual Editor" at bounding box center [403, 65] width 85 height 33
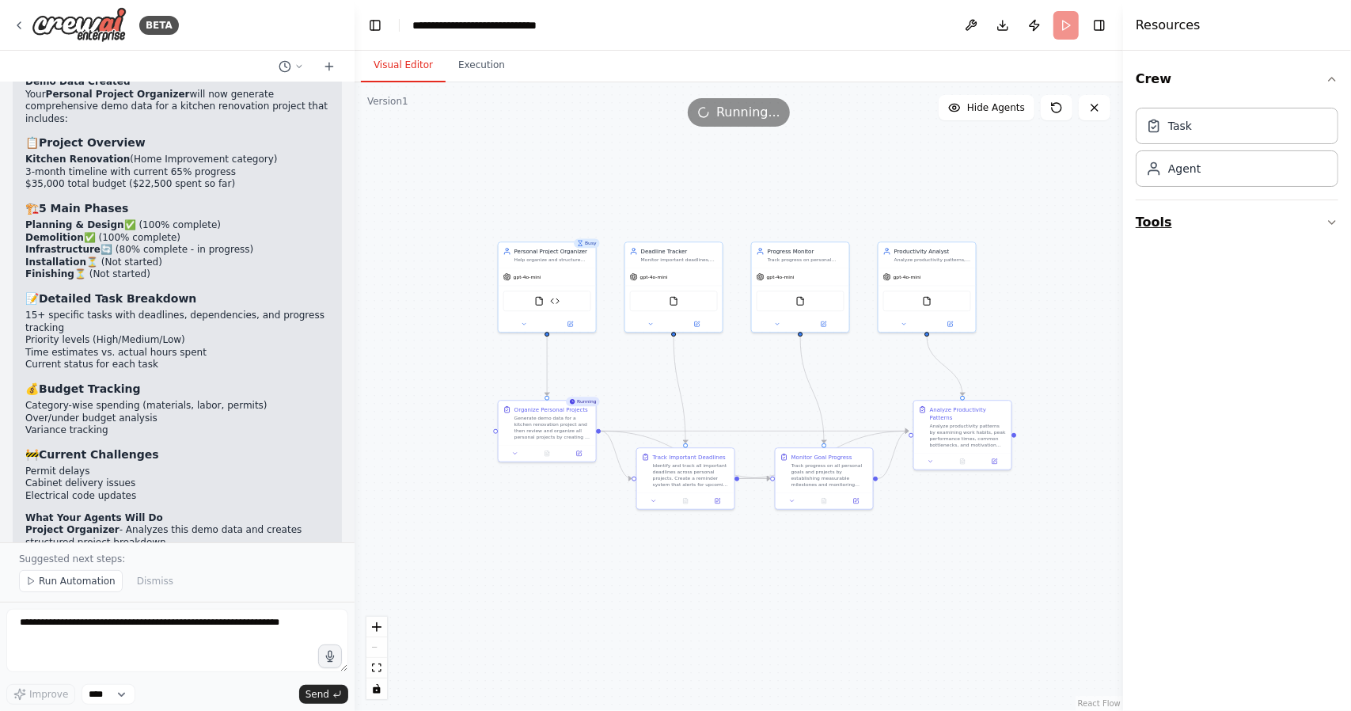
click at [1332, 212] on button "Tools" at bounding box center [1237, 222] width 203 height 44
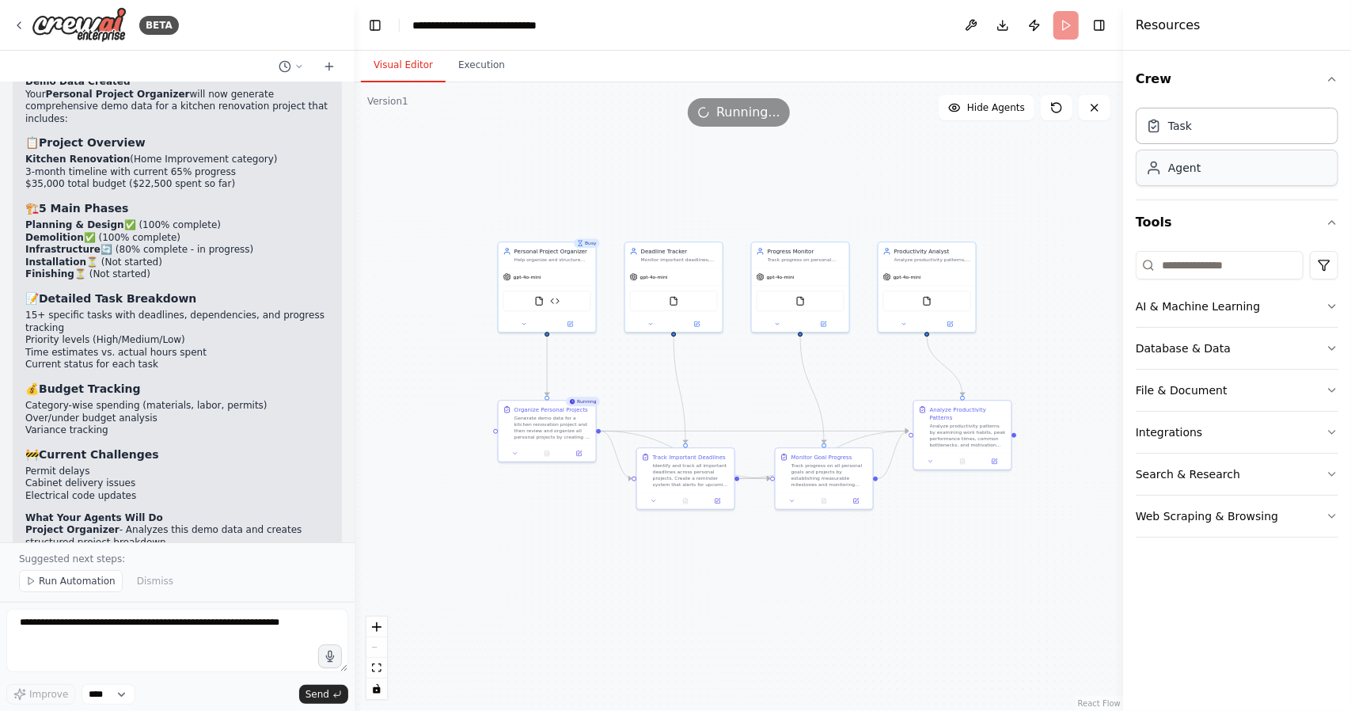
click at [1305, 169] on div "Agent" at bounding box center [1237, 168] width 203 height 36
click at [1162, 169] on div "Agent" at bounding box center [1173, 168] width 55 height 16
click at [553, 302] on img at bounding box center [554, 298] width 9 height 9
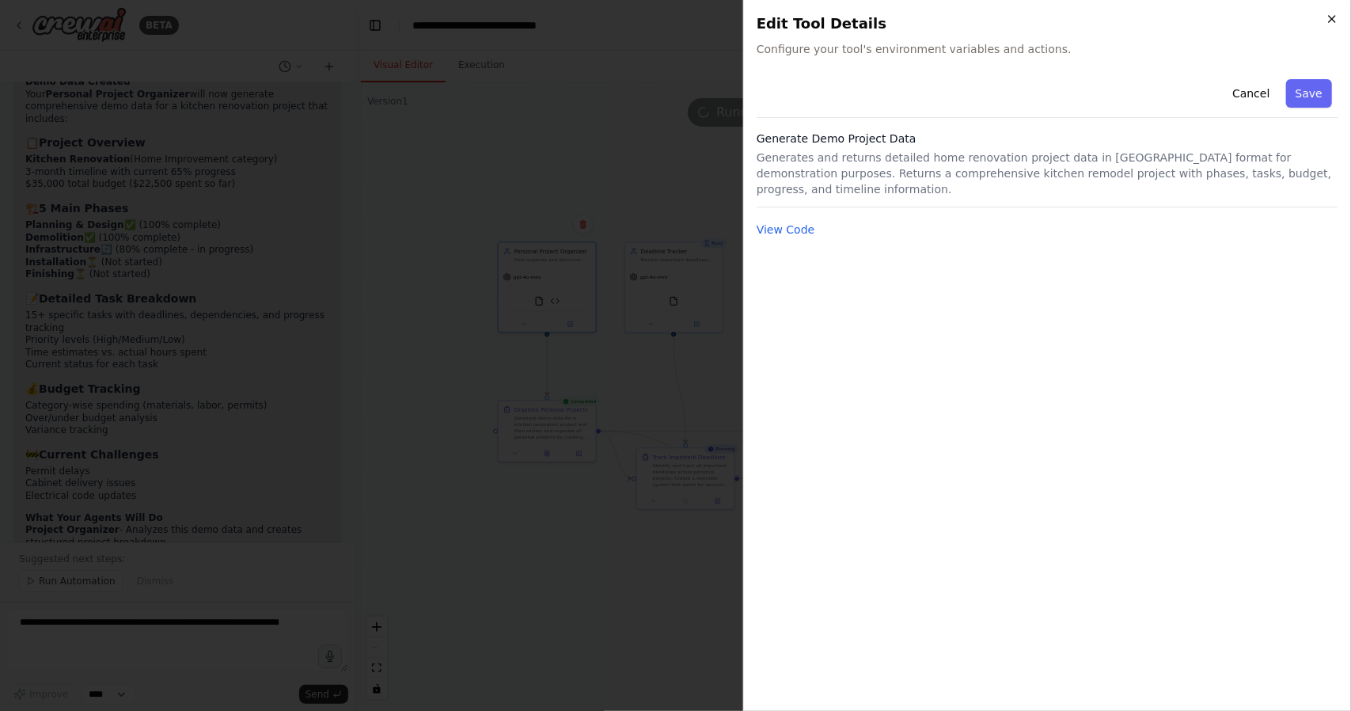
click at [1331, 18] on icon "button" at bounding box center [1332, 19] width 13 height 13
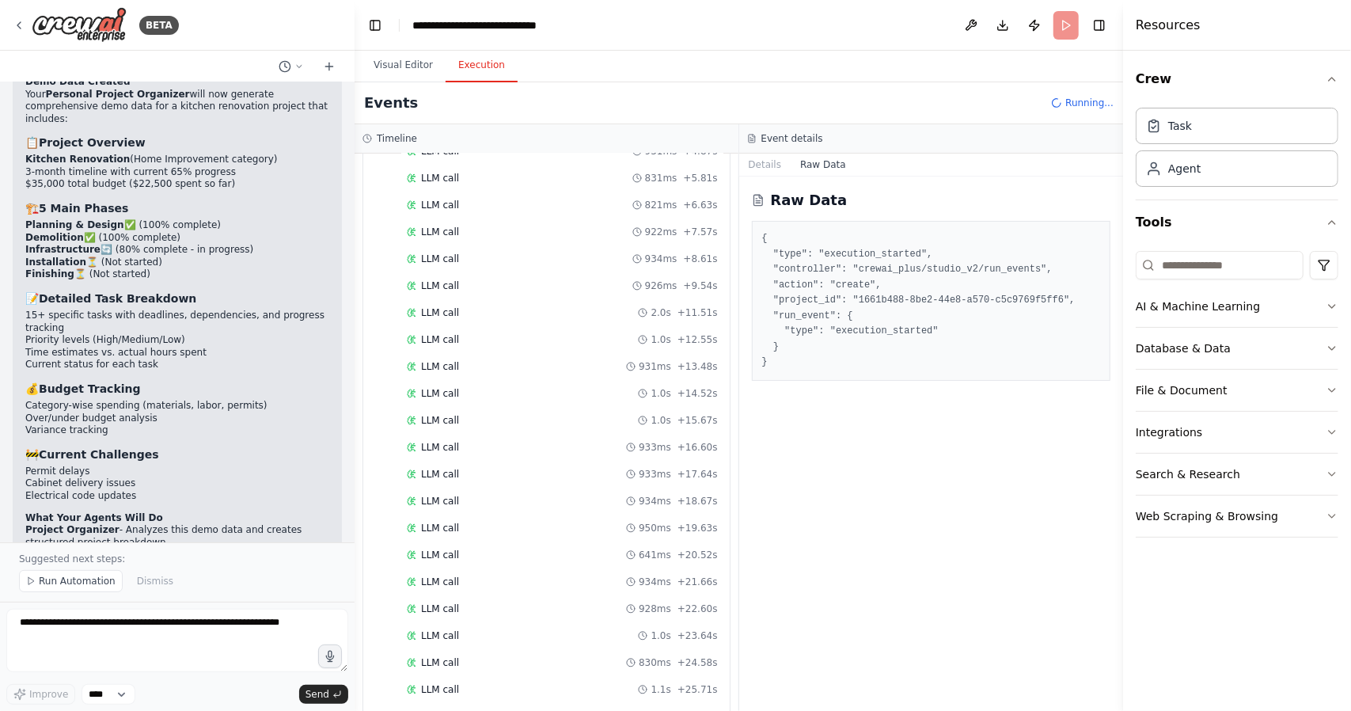
click at [483, 73] on button "Execution" at bounding box center [482, 65] width 72 height 33
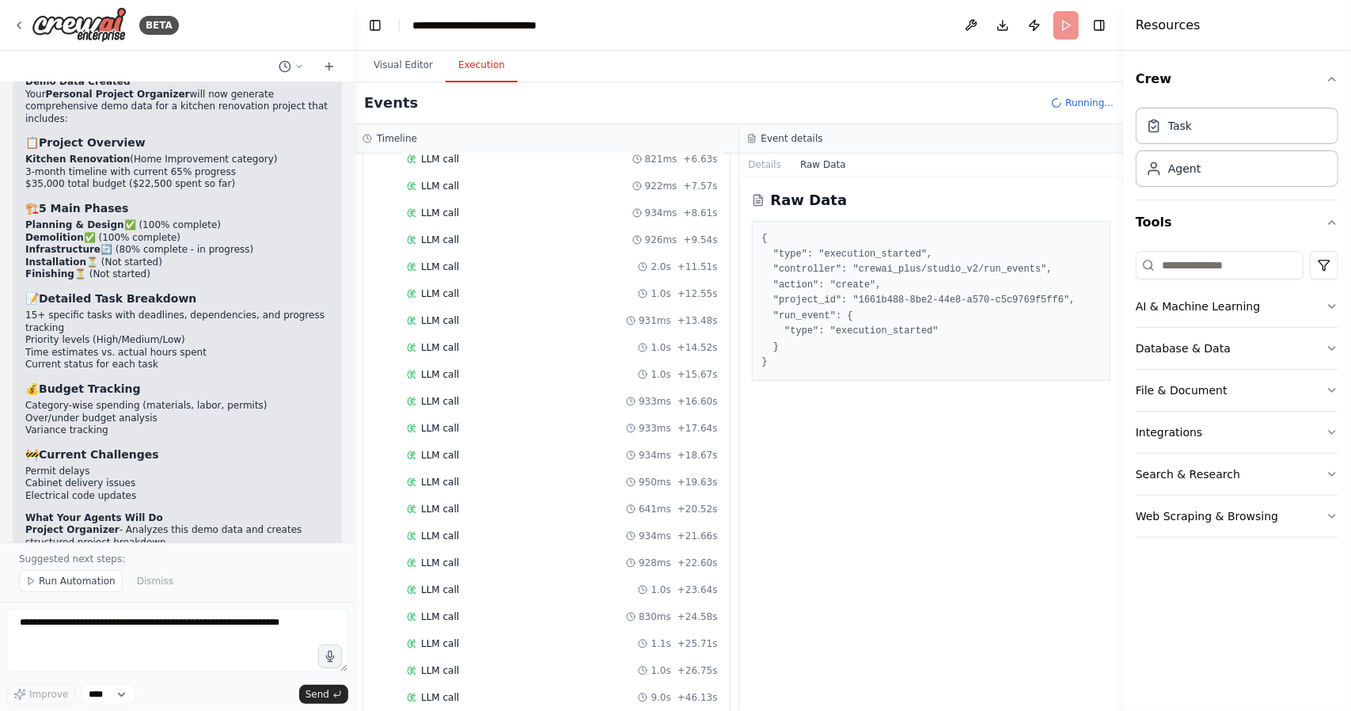
scroll to position [112, 0]
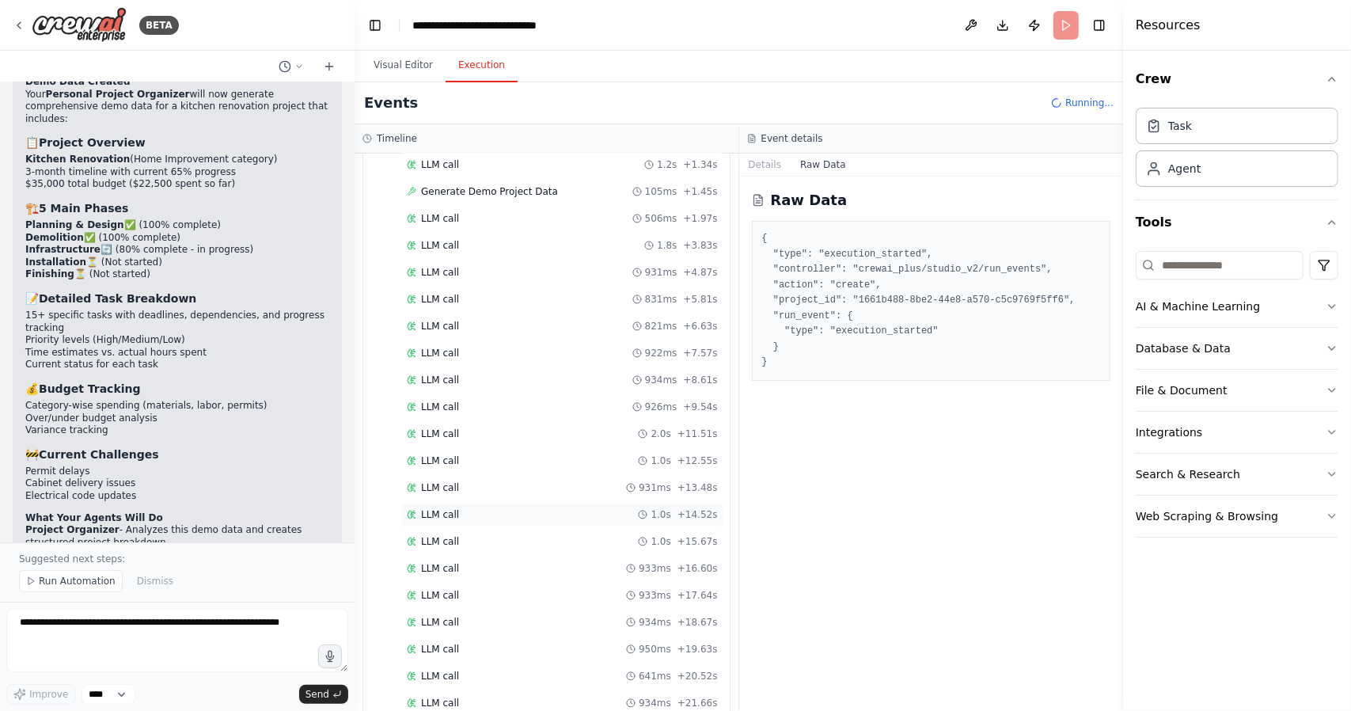
click at [571, 508] on div "LLM call 1.0s + 14.52s" at bounding box center [562, 514] width 311 height 13
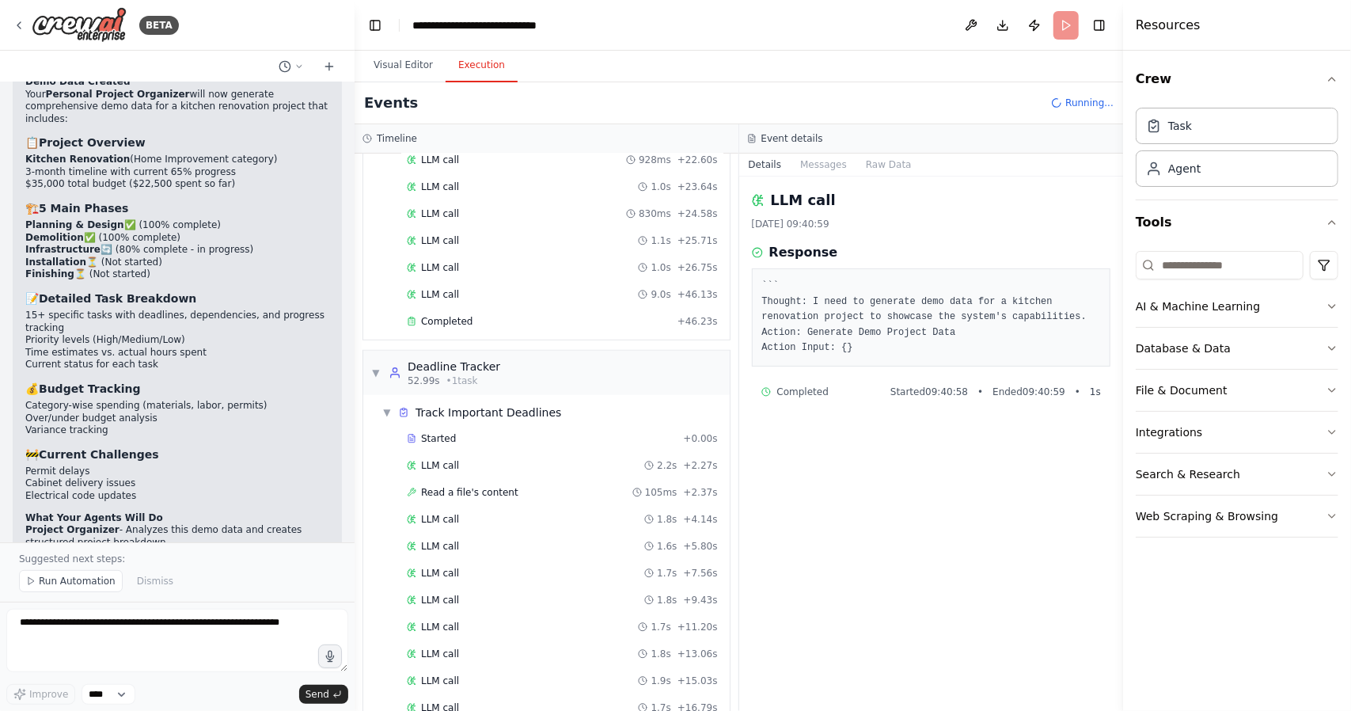
scroll to position [667, 0]
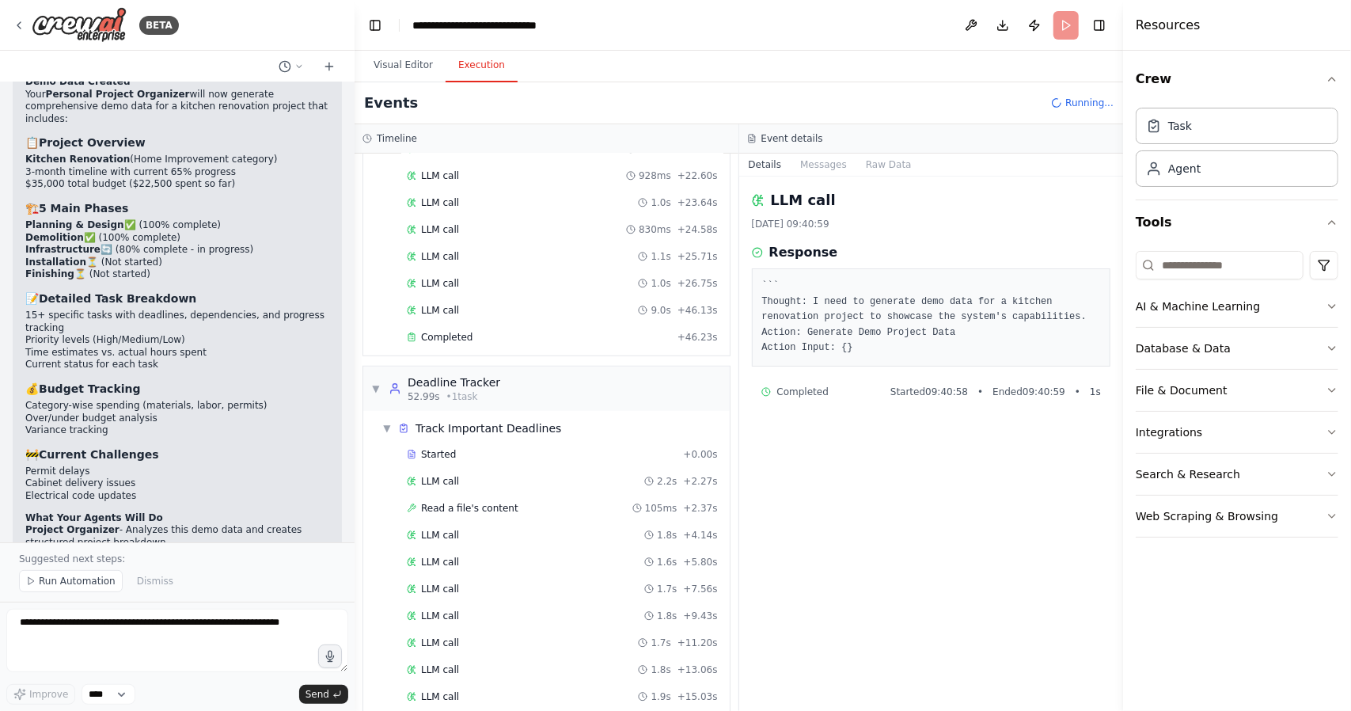
click at [842, 348] on pre "``` Thought: I need to generate demo data for a kitchen renovation project to s…" at bounding box center [931, 318] width 339 height 78
click at [537, 331] on div "Completed" at bounding box center [539, 337] width 264 height 13
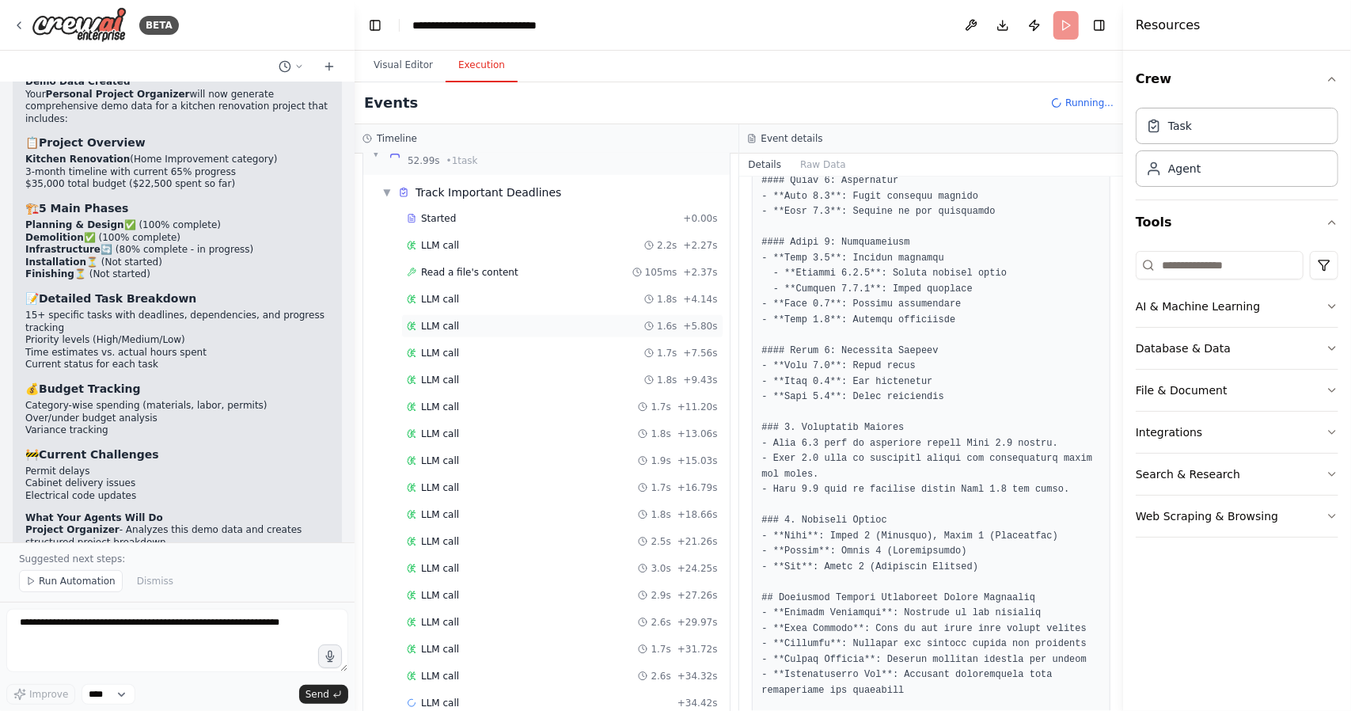
scroll to position [904, 0]
